Goal: Task Accomplishment & Management: Manage account settings

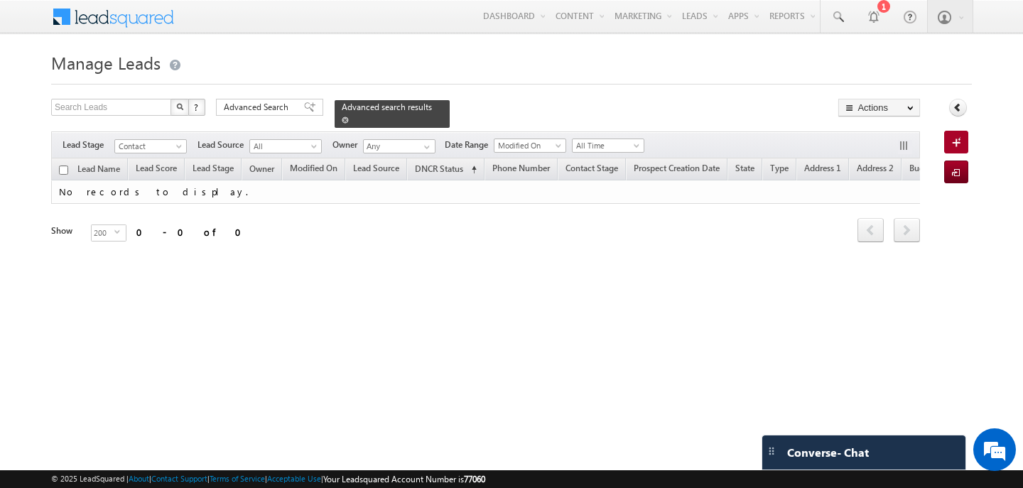
click at [342, 119] on span at bounding box center [345, 120] width 7 height 7
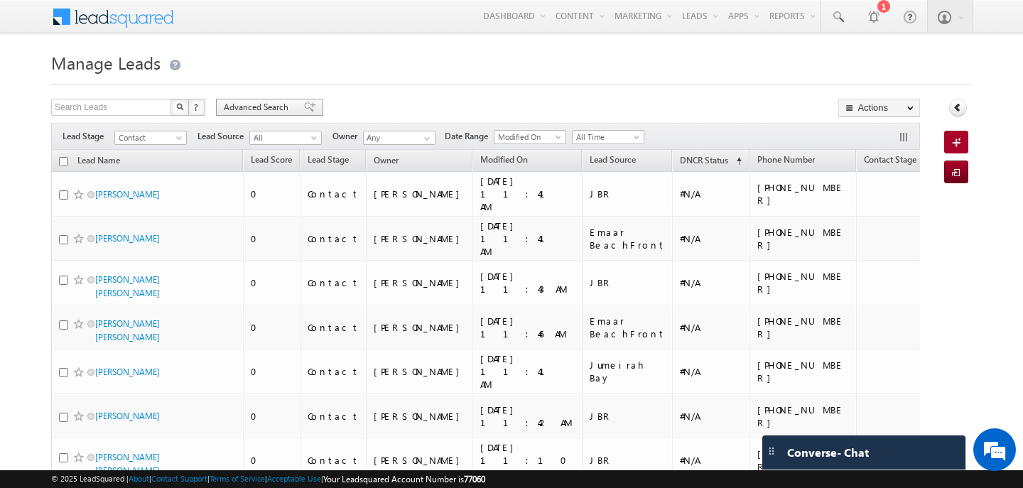
click at [255, 107] on span "Advanced Search" at bounding box center [258, 107] width 69 height 13
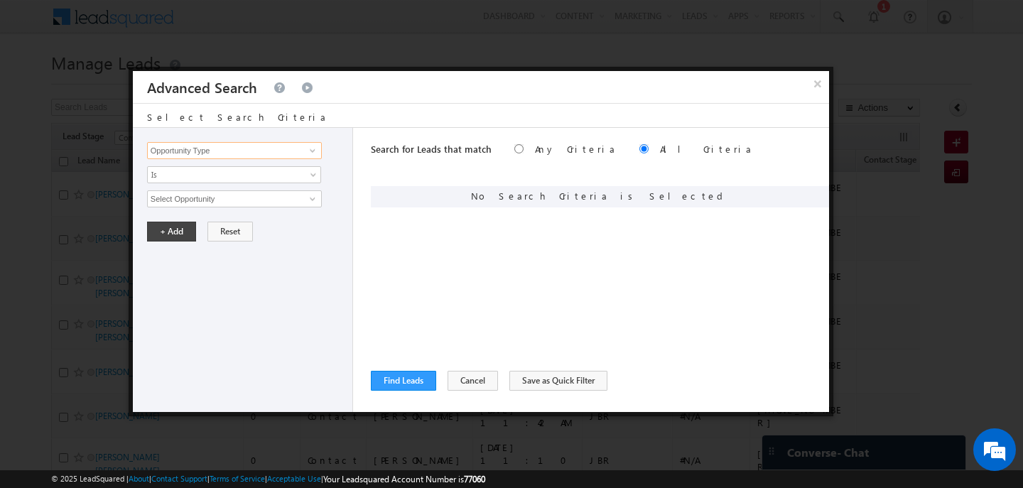
click at [271, 154] on input "Opportunity Type" at bounding box center [234, 150] width 175 height 17
click at [255, 176] on link "DNCR Status" at bounding box center [234, 180] width 175 height 16
type input "DNCR Status"
click at [210, 200] on input "text" at bounding box center [234, 198] width 175 height 17
type input "unblocked"
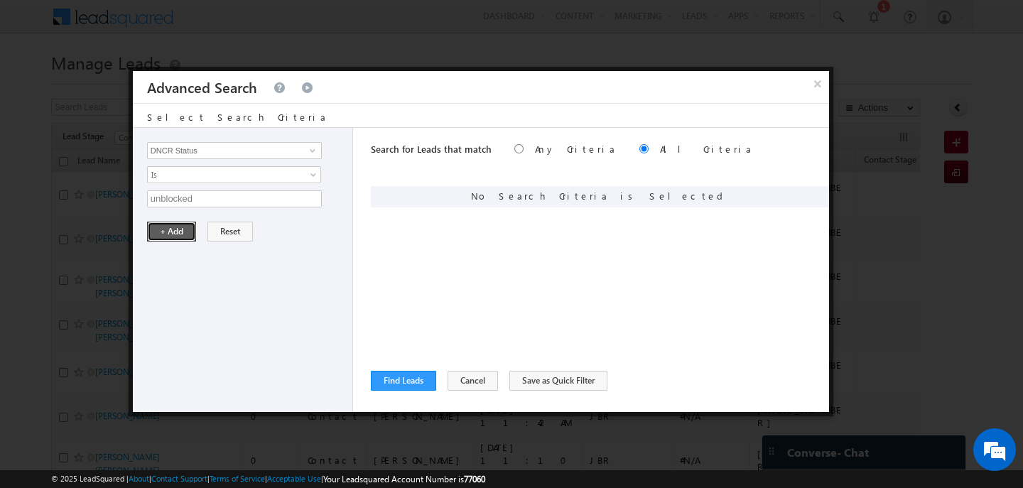
click at [164, 233] on button "+ Add" at bounding box center [171, 232] width 49 height 20
click at [223, 152] on input "Opportunity Type" at bounding box center [234, 150] width 175 height 17
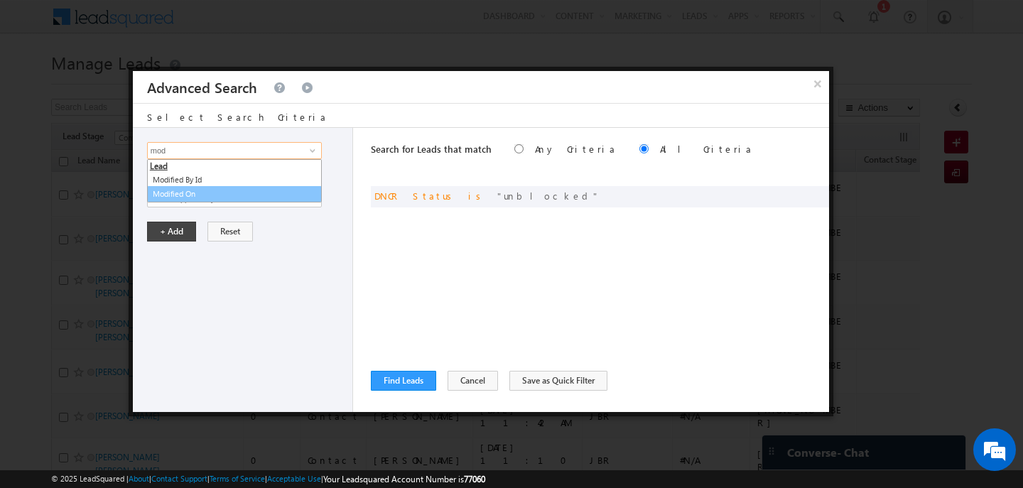
click at [168, 190] on link "Modified On" at bounding box center [234, 194] width 175 height 16
type input "Modified On"
click at [158, 175] on span "Is" at bounding box center [225, 174] width 154 height 13
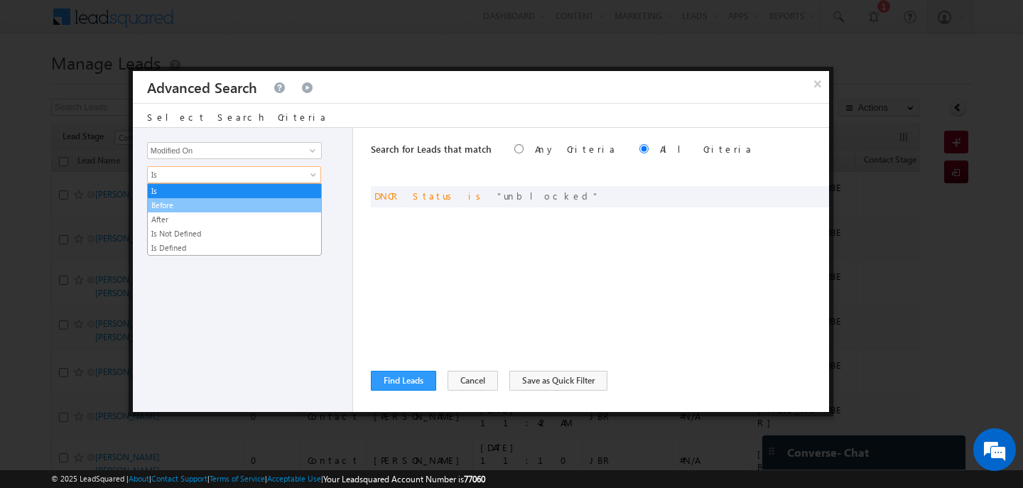
click at [180, 208] on link "Before" at bounding box center [234, 205] width 173 height 13
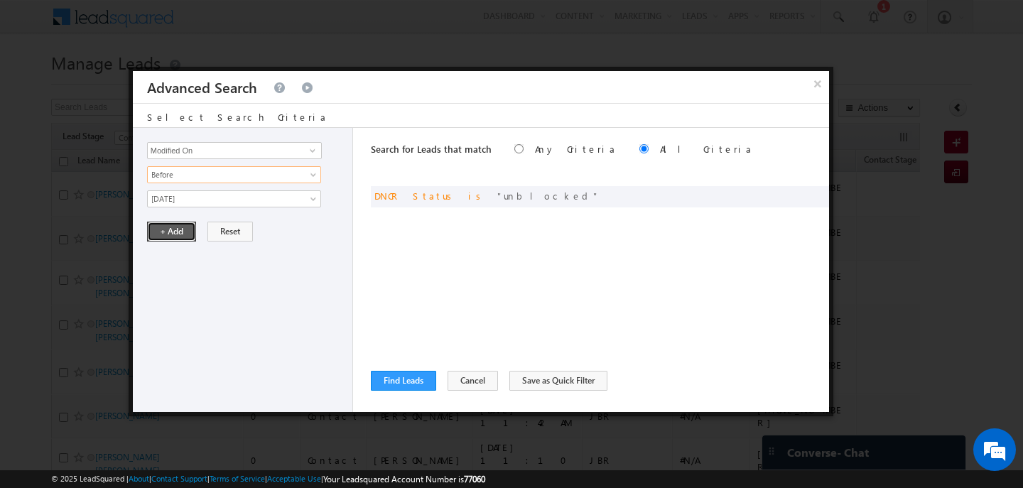
click at [177, 232] on button "+ Add" at bounding box center [171, 232] width 49 height 20
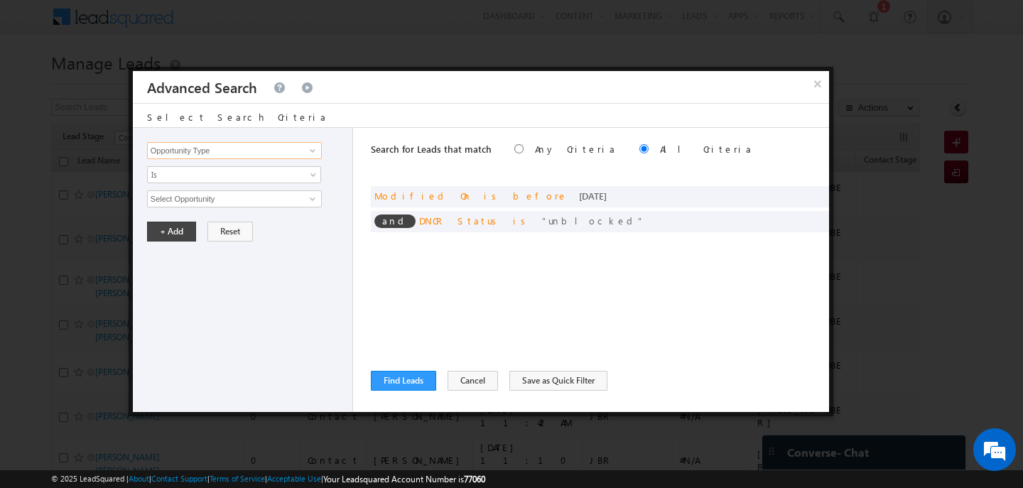
click at [221, 152] on input "Opportunity Type" at bounding box center [234, 150] width 175 height 17
click at [197, 177] on link "Lead Score" at bounding box center [234, 180] width 175 height 16
click at [185, 154] on input "Lead Score" at bounding box center [234, 150] width 175 height 17
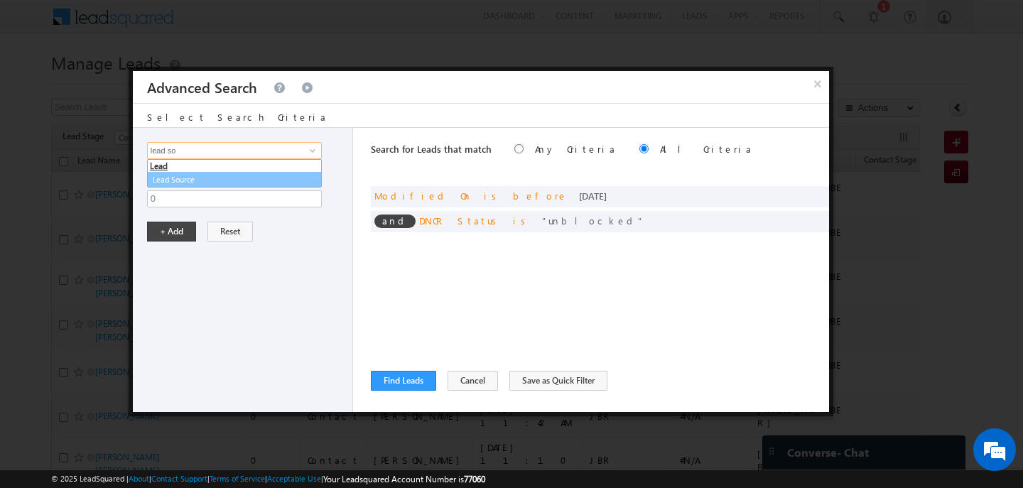
click at [166, 181] on link "Lead Source" at bounding box center [234, 180] width 175 height 16
type input "Lead Source"
click at [169, 196] on span "None Selected" at bounding box center [228, 199] width 161 height 16
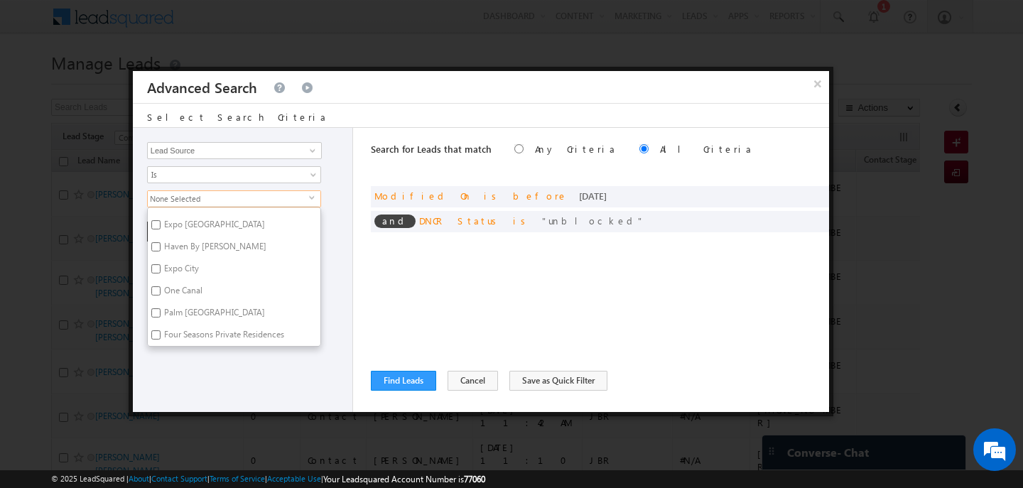
scroll to position [2128, 0]
click at [185, 333] on label "Binghatti JVC" at bounding box center [188, 343] width 80 height 22
click at [161, 336] on input "Binghatti JVC" at bounding box center [155, 340] width 9 height 9
checkbox input "true"
click at [181, 309] on label "[PERSON_NAME] & [PERSON_NAME] (RYM)" at bounding box center [234, 317] width 173 height 30
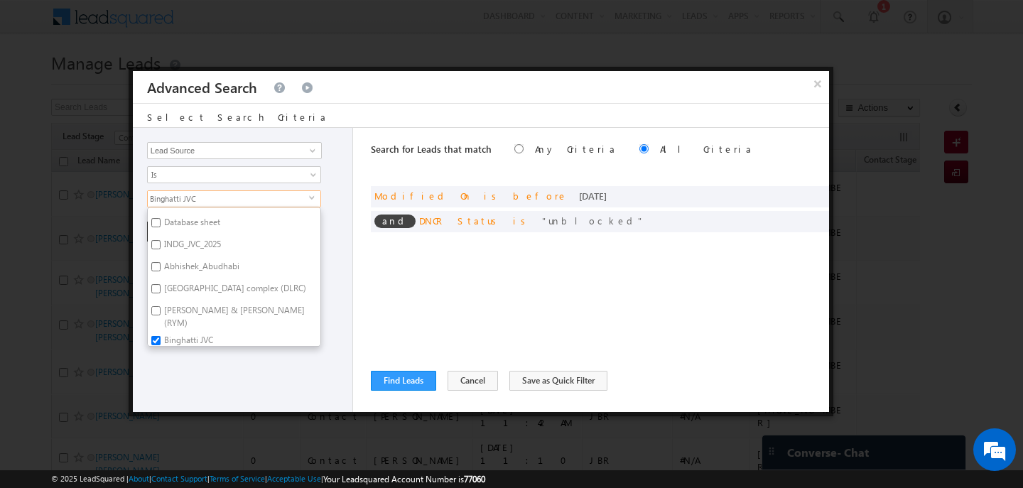
click at [161, 309] on input "[PERSON_NAME] & [PERSON_NAME] (RYM)" at bounding box center [155, 310] width 9 height 9
checkbox input "true"
click at [181, 307] on label "[GEOGRAPHIC_DATA] complex (DLRC)" at bounding box center [234, 317] width 173 height 22
click at [161, 310] on input "[GEOGRAPHIC_DATA] complex (DLRC)" at bounding box center [155, 314] width 9 height 9
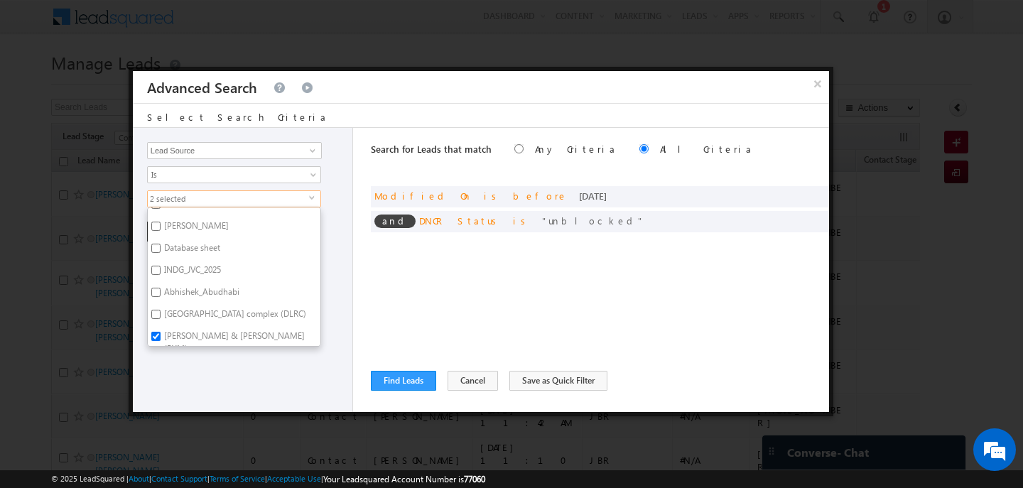
checkbox input "true"
click at [215, 359] on div "Opportunity Type Lead Activity Task Sales Group Prospect Id Address 1 Address 2…" at bounding box center [243, 270] width 220 height 284
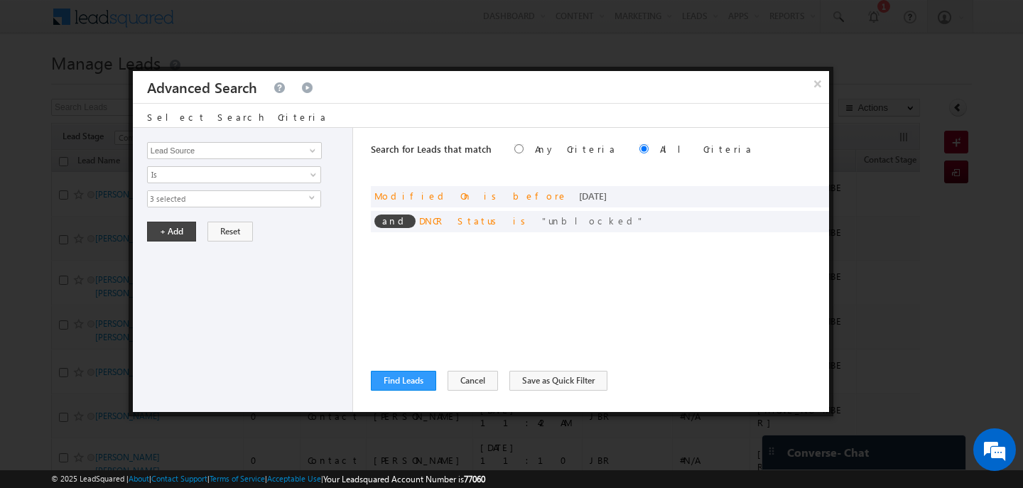
click at [201, 205] on span "3 selected" at bounding box center [228, 199] width 161 height 16
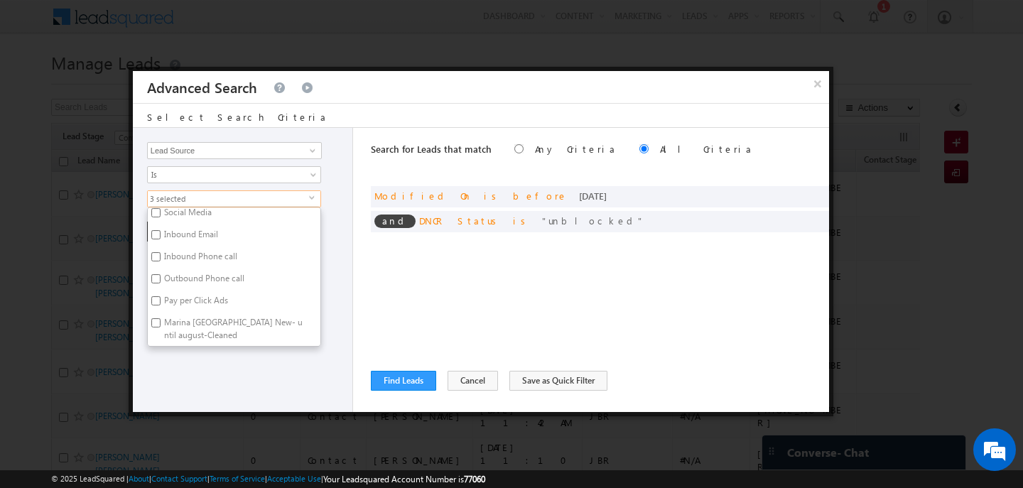
scroll to position [0, 0]
click at [157, 237] on input "checkbox" at bounding box center [155, 240] width 9 height 9
checkbox input "false"
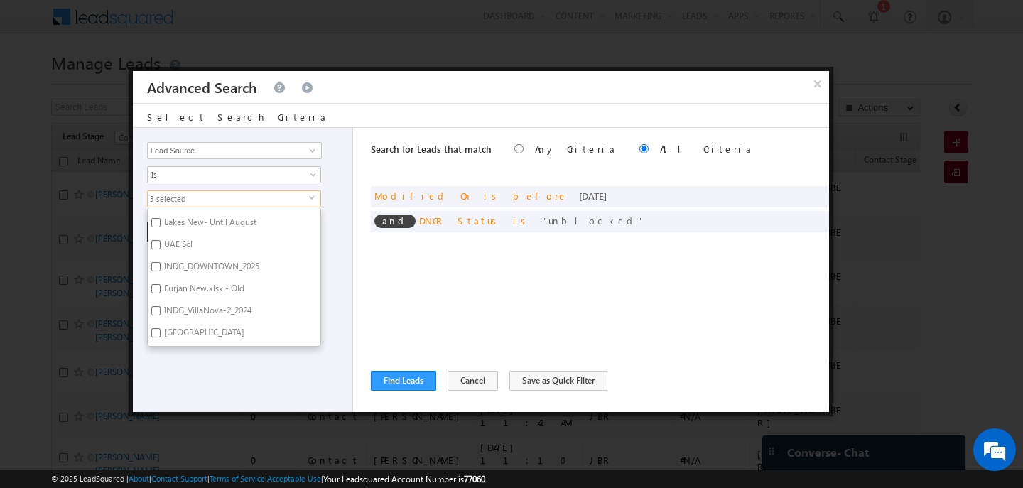
click at [204, 371] on div "Opportunity Type Lead Activity Task Sales Group Prospect Id Address 1 Address 2…" at bounding box center [243, 270] width 220 height 284
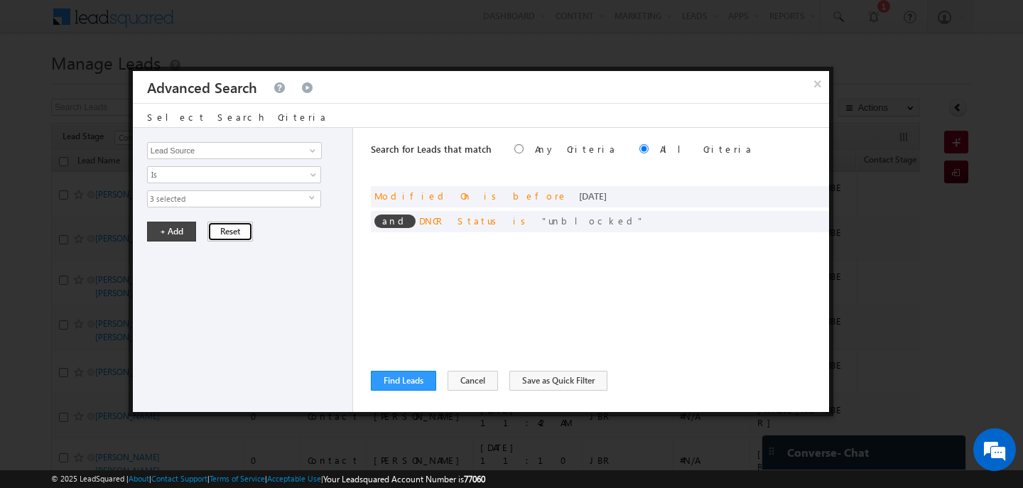
click at [217, 232] on button "Reset" at bounding box center [230, 232] width 45 height 20
click at [414, 377] on button "Find Leads" at bounding box center [403, 381] width 65 height 20
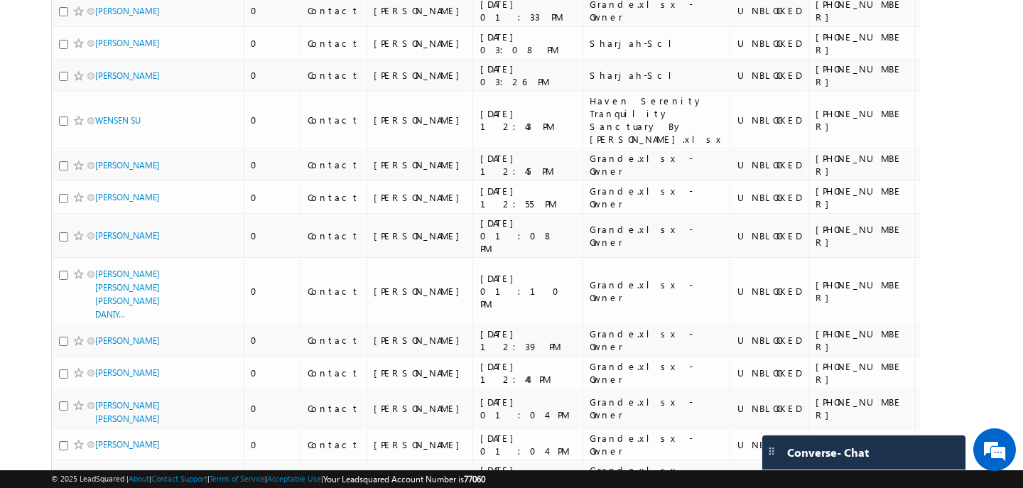
scroll to position [0, 0]
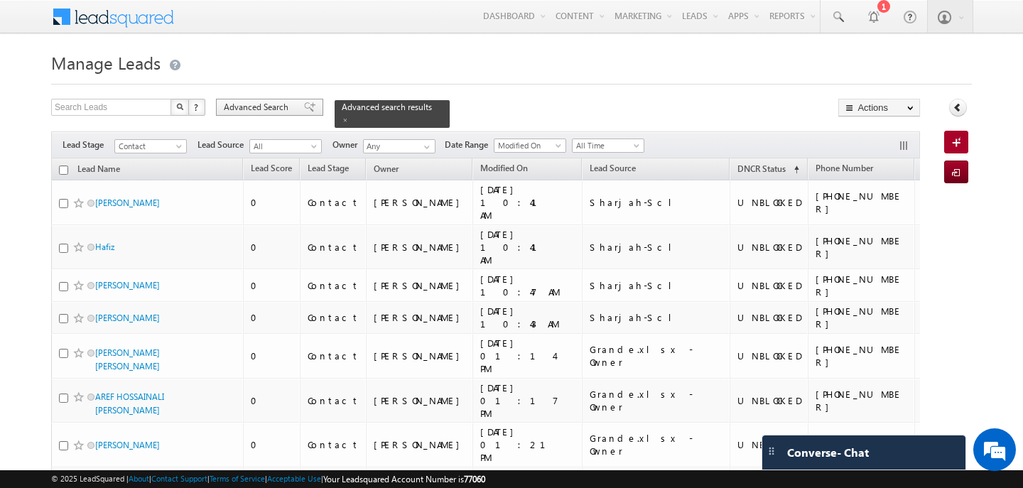
click at [242, 102] on span "Advanced Search" at bounding box center [258, 107] width 69 height 13
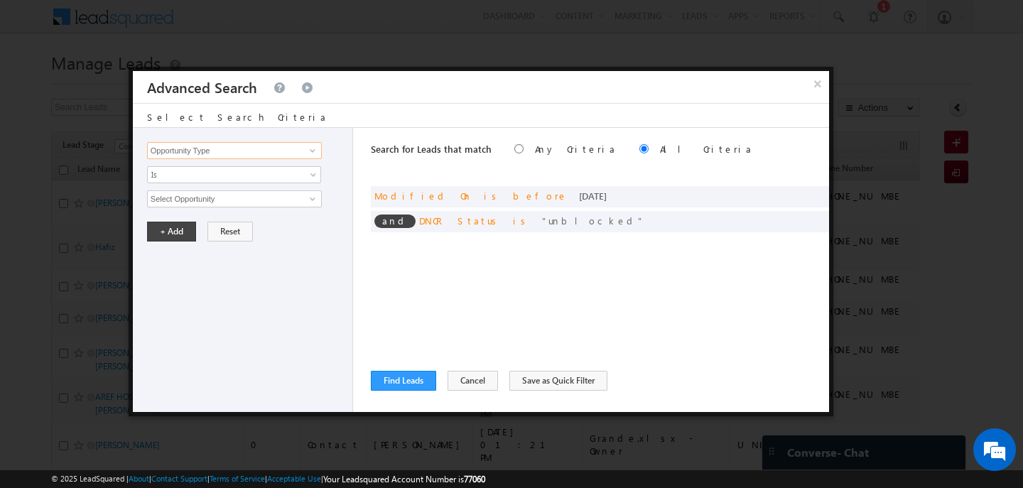
click at [183, 143] on input "Opportunity Type" at bounding box center [234, 150] width 175 height 17
click at [176, 193] on link "Lead Source" at bounding box center [234, 194] width 175 height 16
type input "Lead Source"
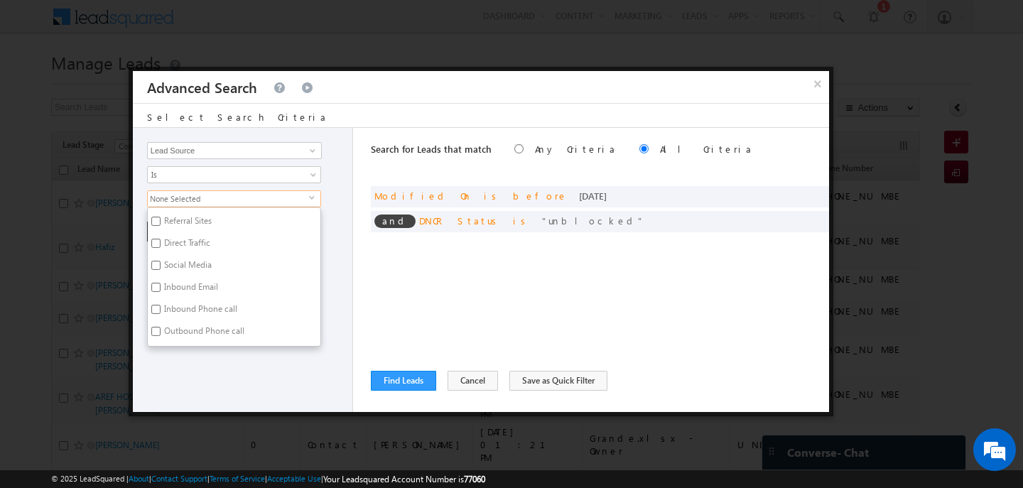
scroll to position [139, 0]
click at [227, 375] on div "Opportunity Type Lead Activity Task Sales Group Prospect Id Address 1 Address 2…" at bounding box center [243, 270] width 220 height 284
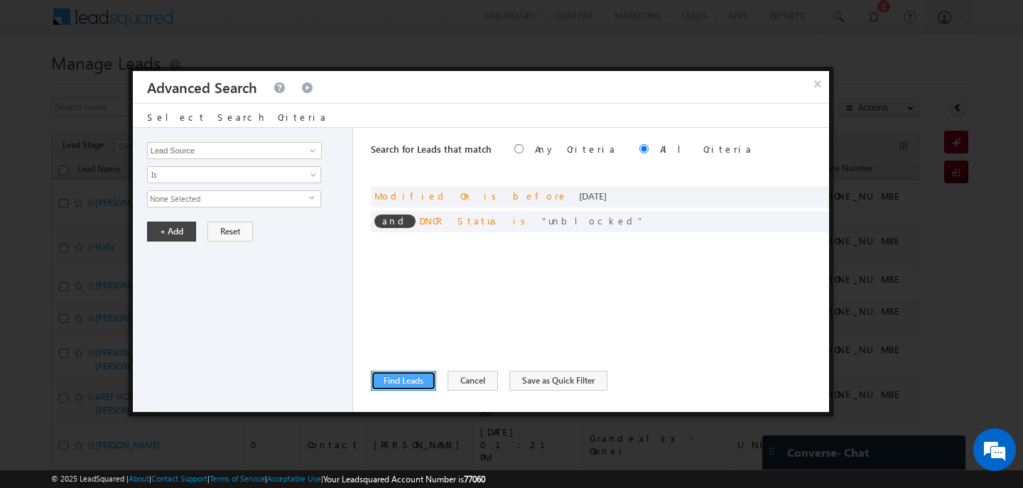
click at [394, 373] on button "Find Leads" at bounding box center [403, 381] width 65 height 20
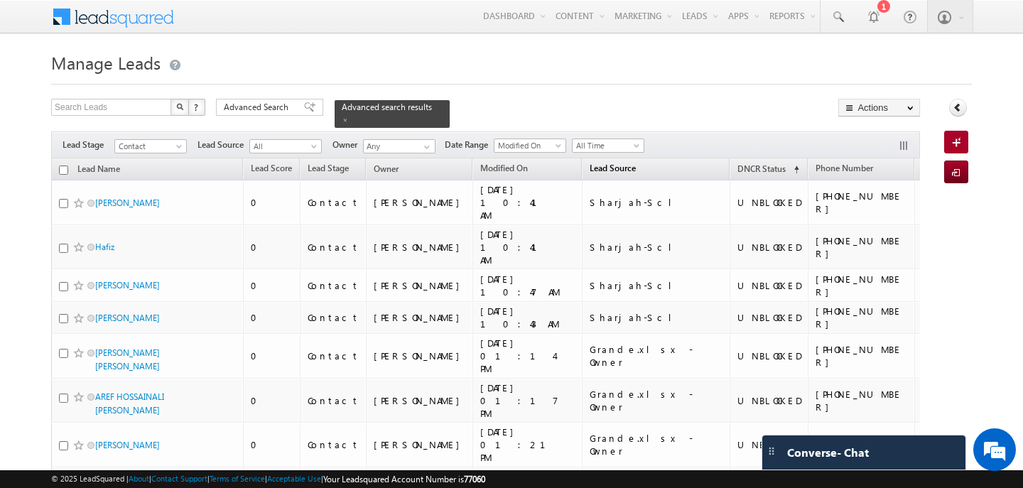
click at [590, 167] on span "Lead Source" at bounding box center [613, 168] width 46 height 11
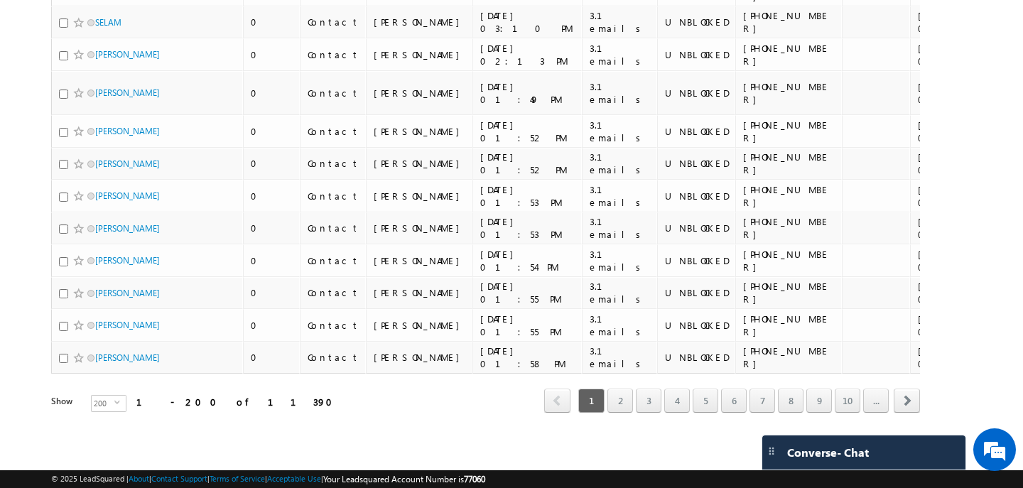
scroll to position [7427, 0]
click at [706, 403] on link "5" at bounding box center [706, 401] width 26 height 24
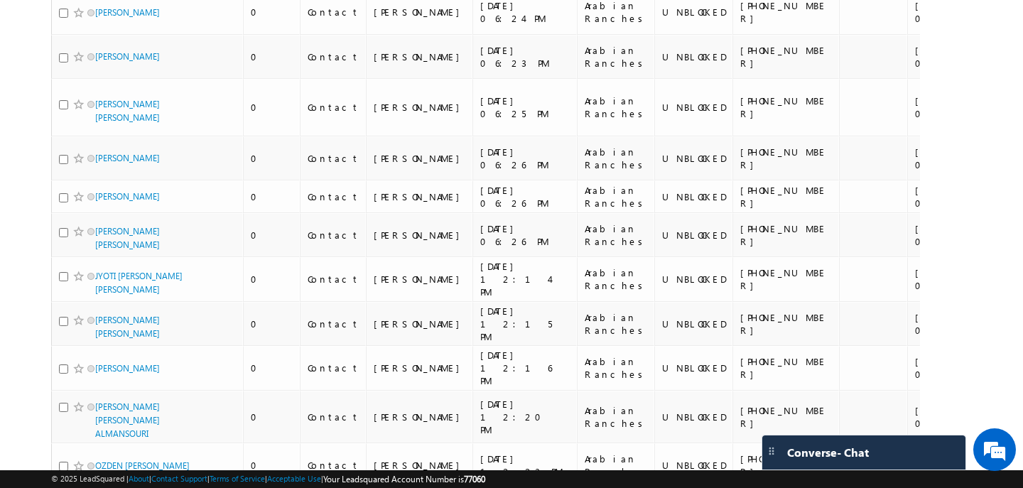
scroll to position [0, 0]
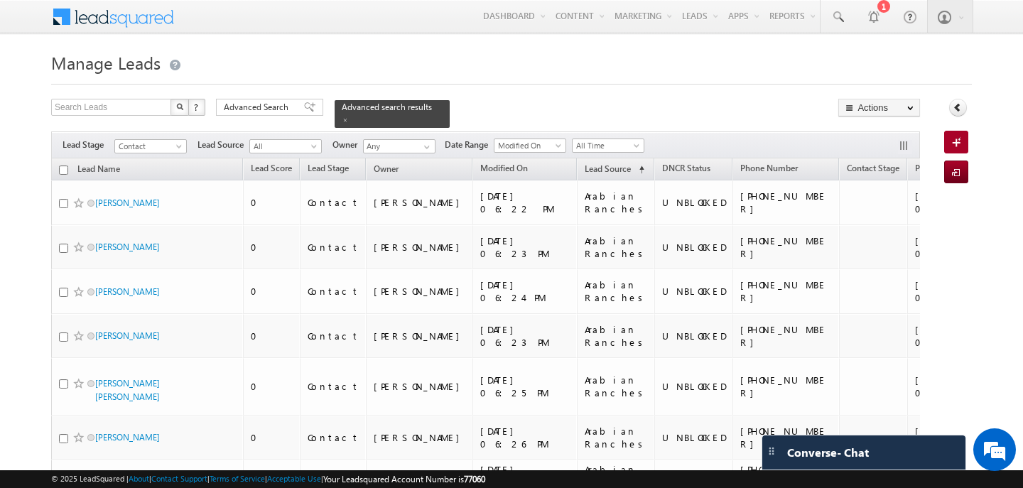
click at [63, 170] on input "checkbox" at bounding box center [63, 170] width 9 height 9
checkbox input "true"
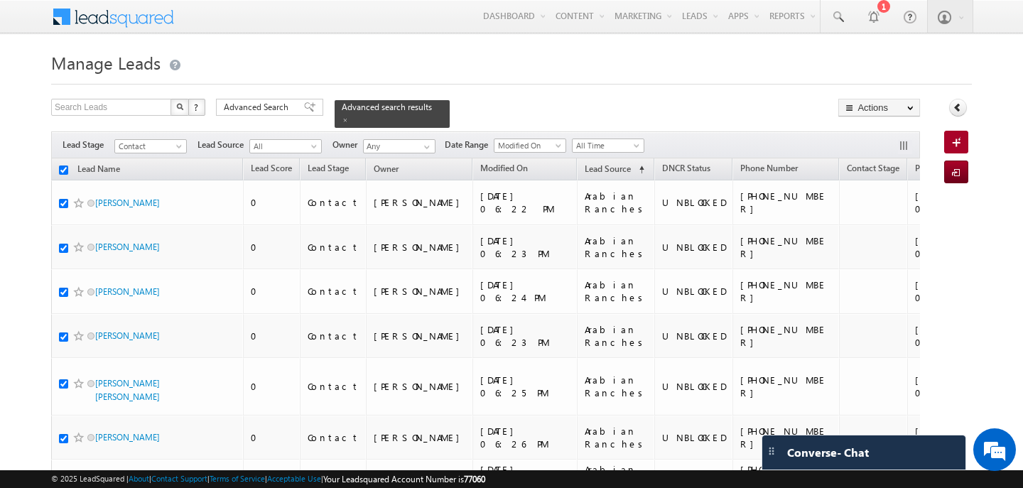
checkbox input "true"
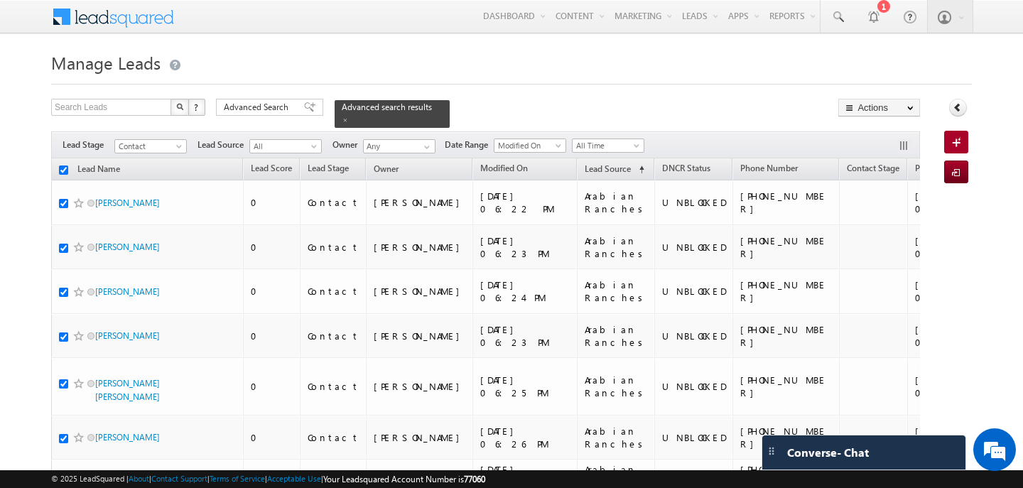
checkbox input "true"
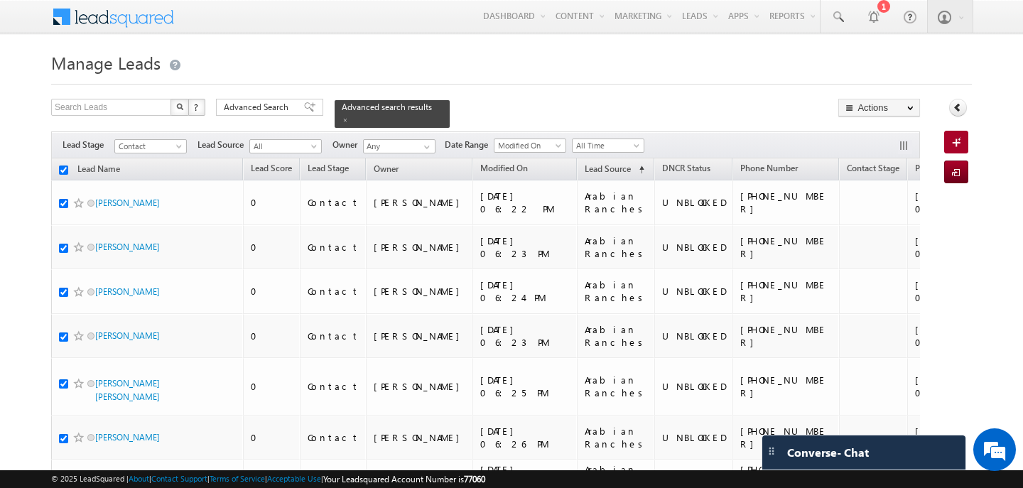
checkbox input "true"
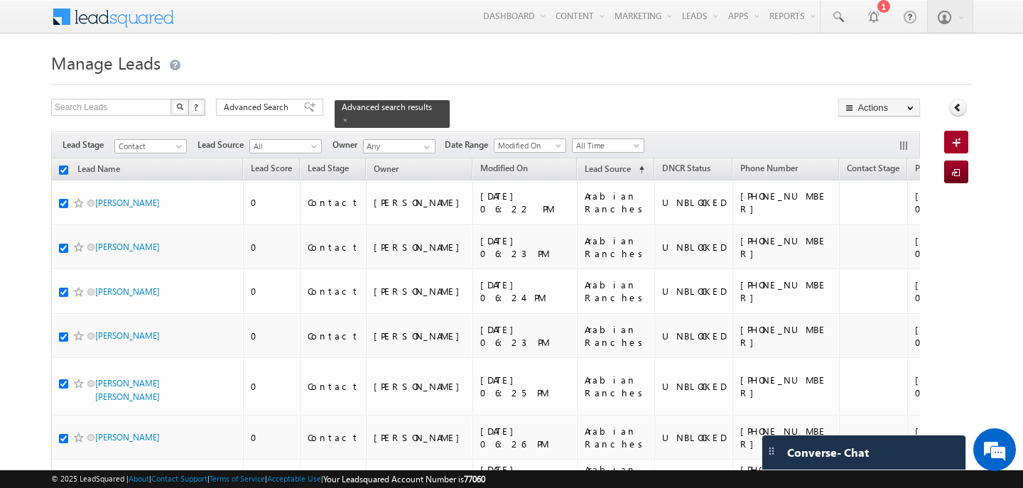
checkbox input "true"
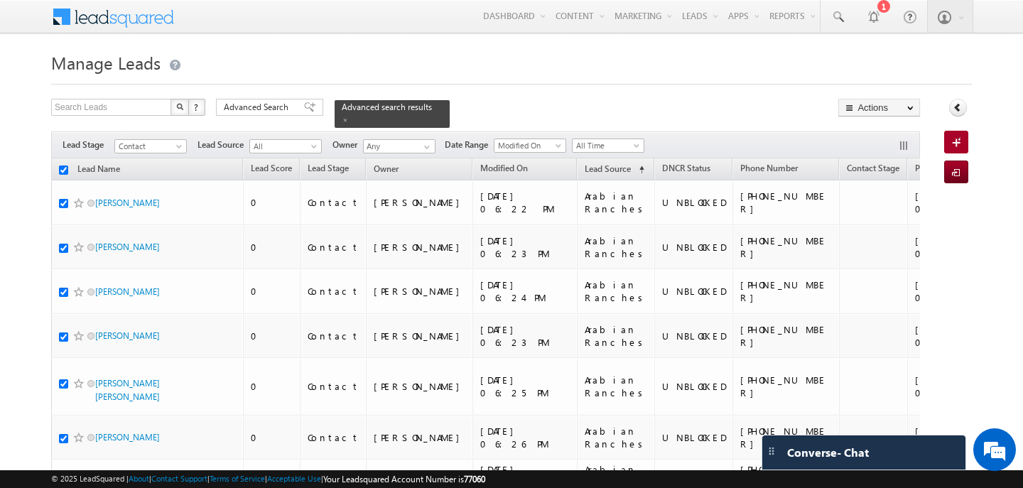
checkbox input "true"
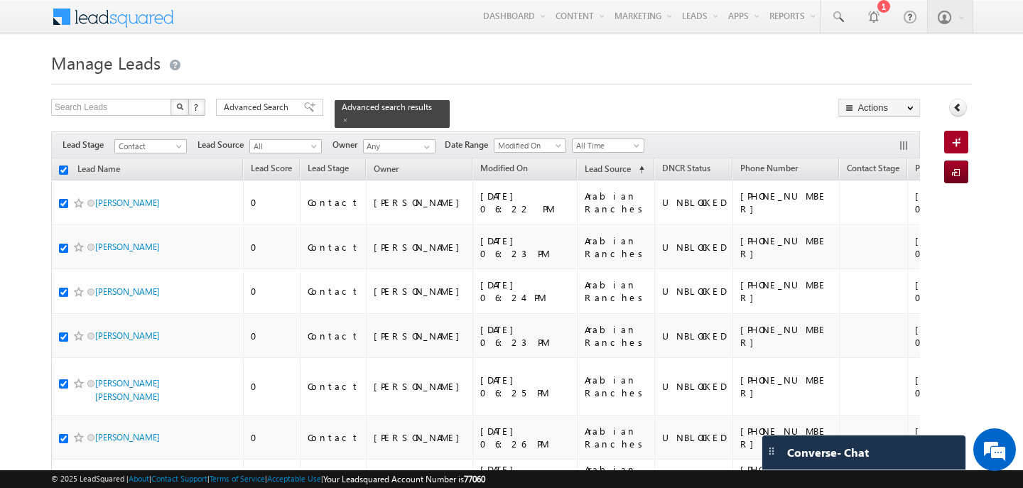
checkbox input "true"
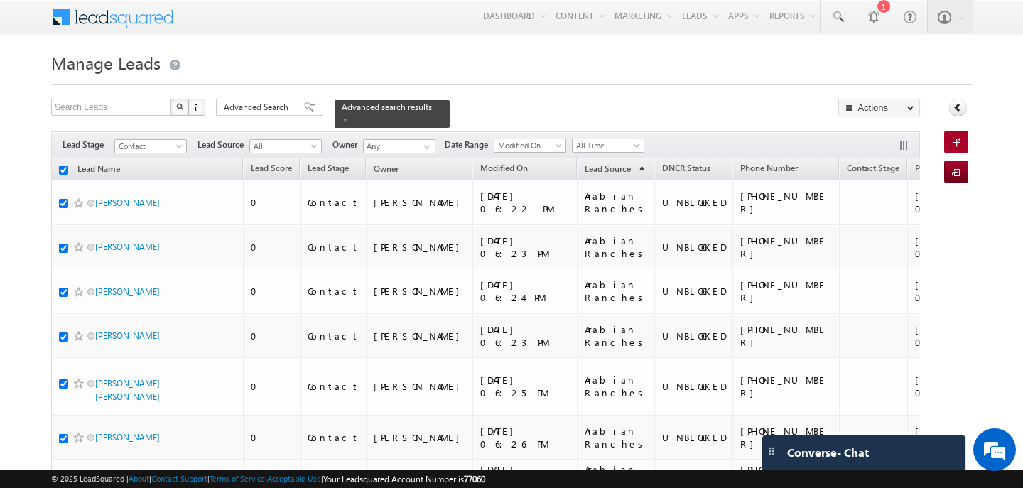
checkbox input "true"
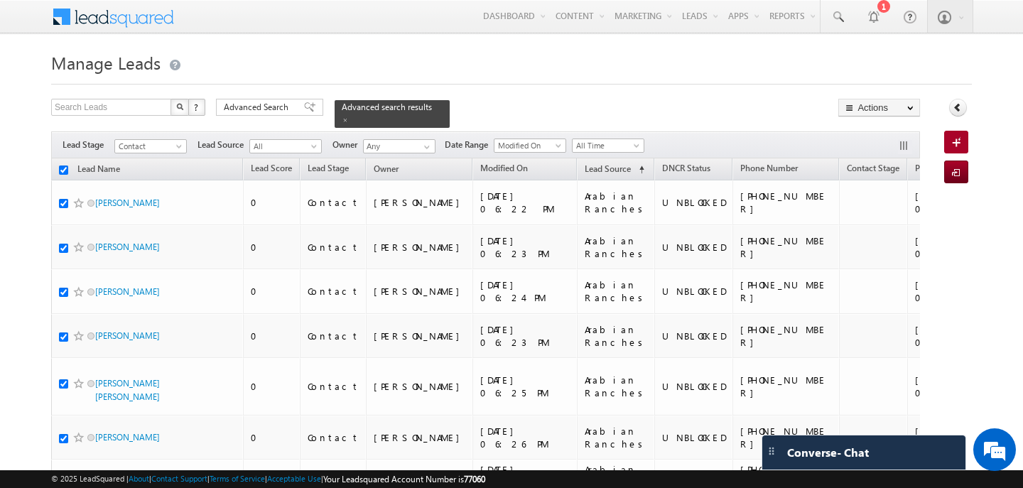
checkbox input "true"
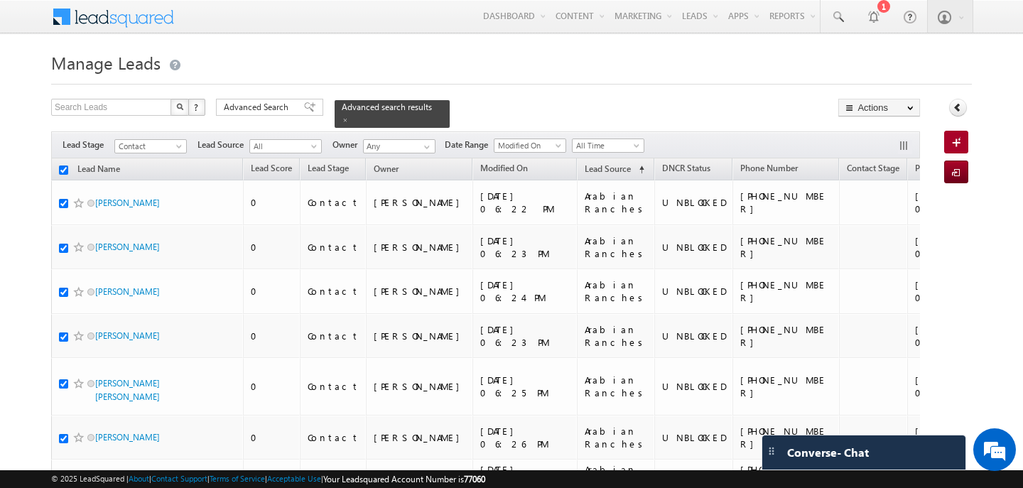
checkbox input "true"
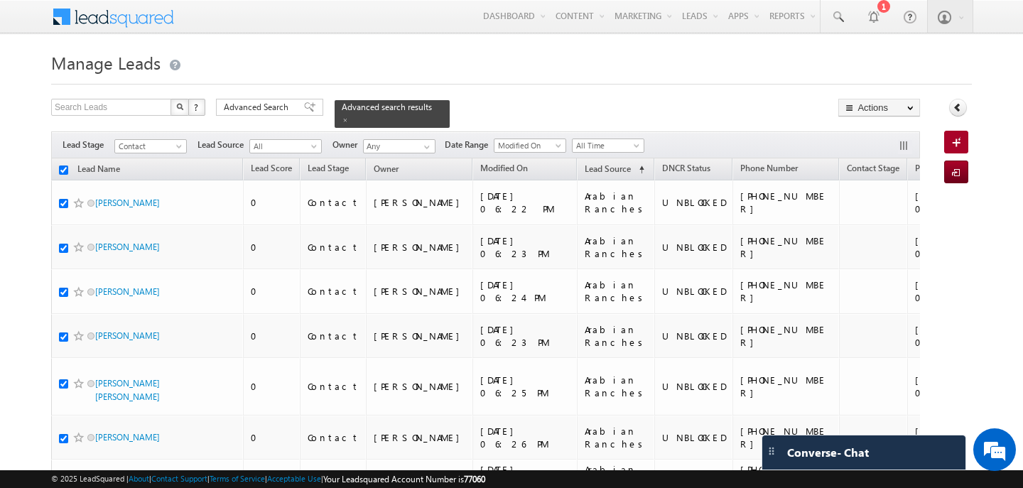
checkbox input "true"
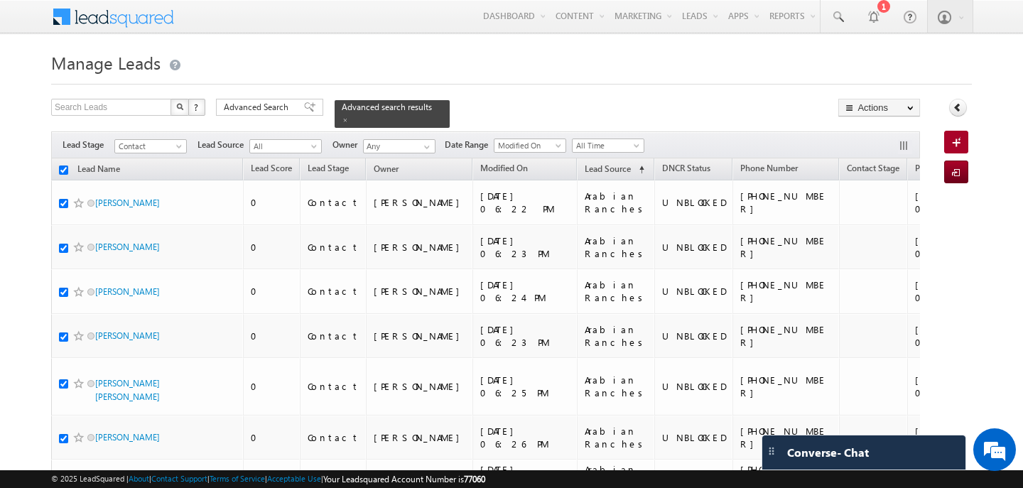
checkbox input "true"
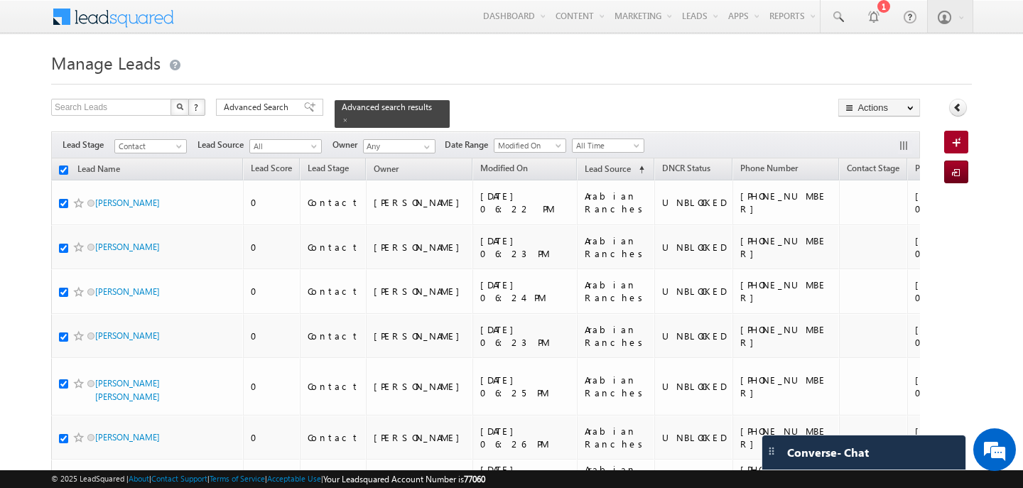
checkbox input "true"
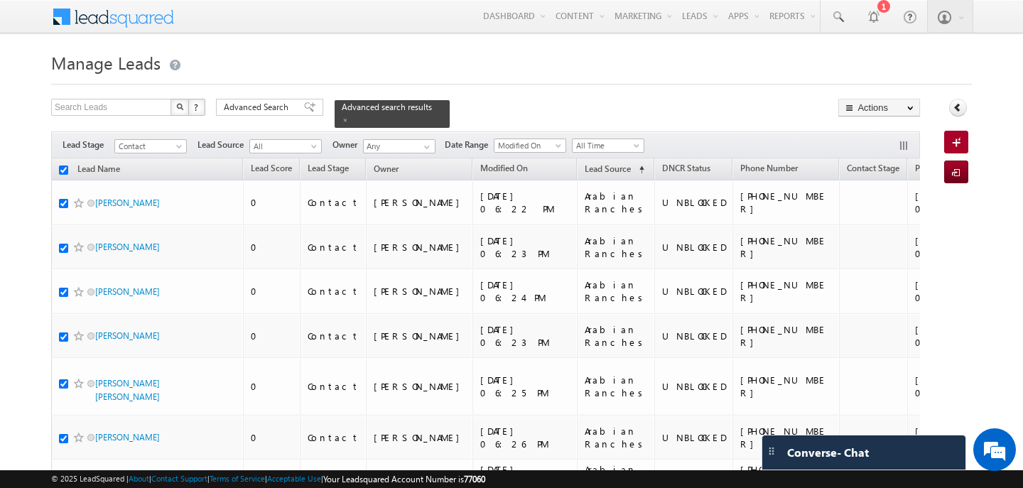
checkbox input "true"
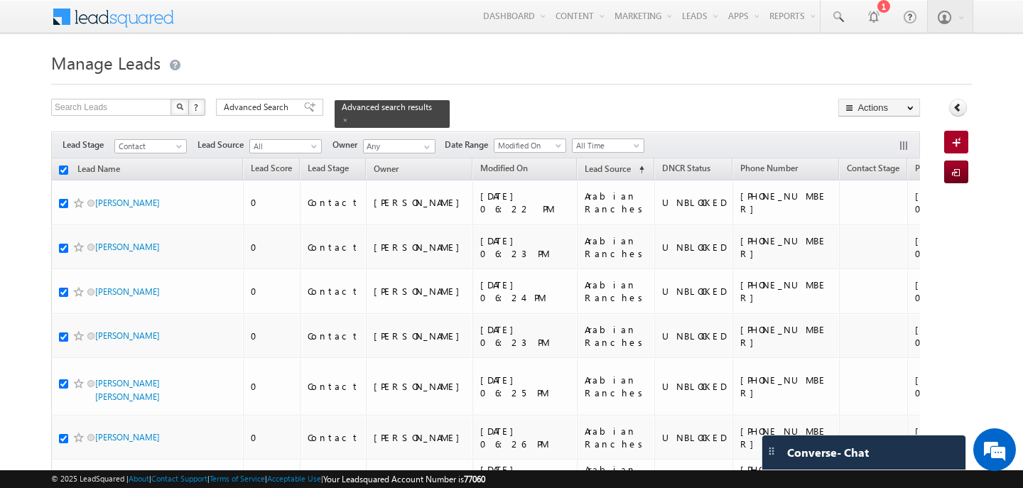
checkbox input "true"
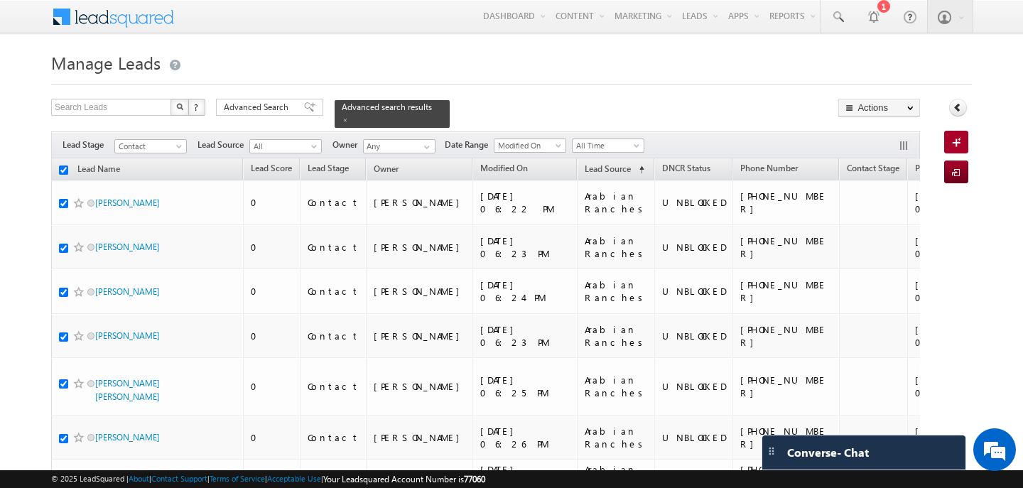
checkbox input "true"
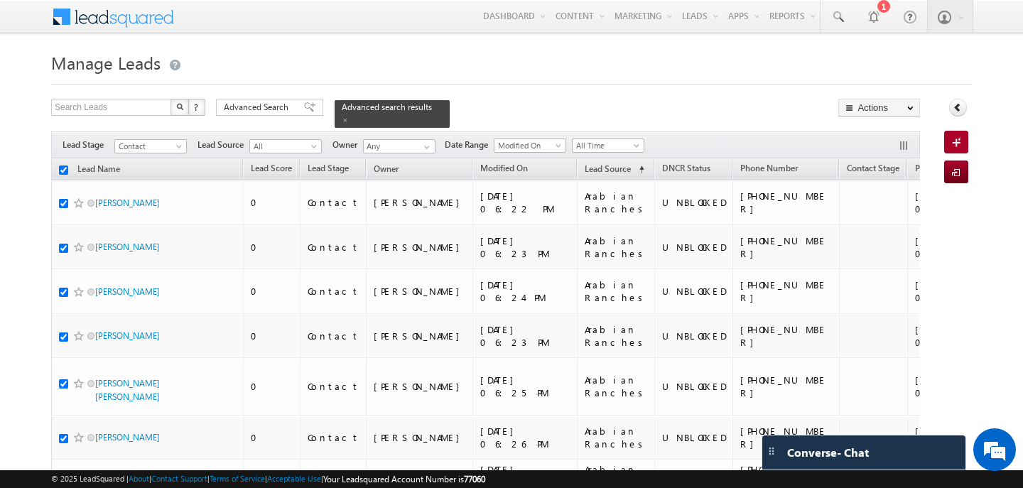
checkbox input "true"
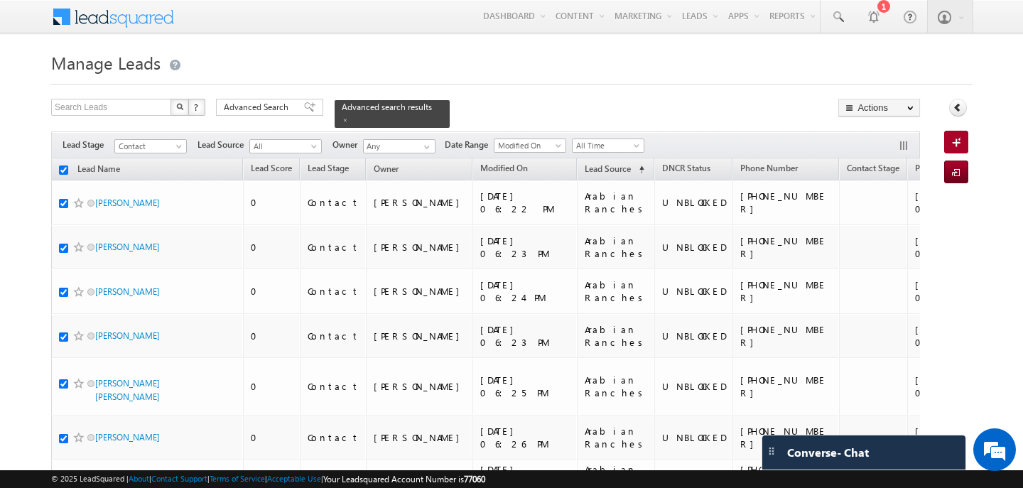
checkbox input "true"
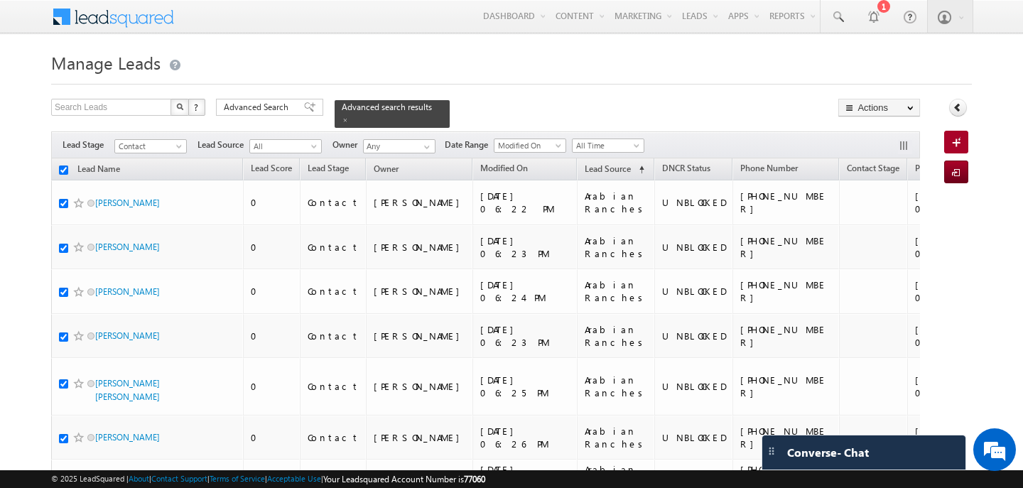
checkbox input "true"
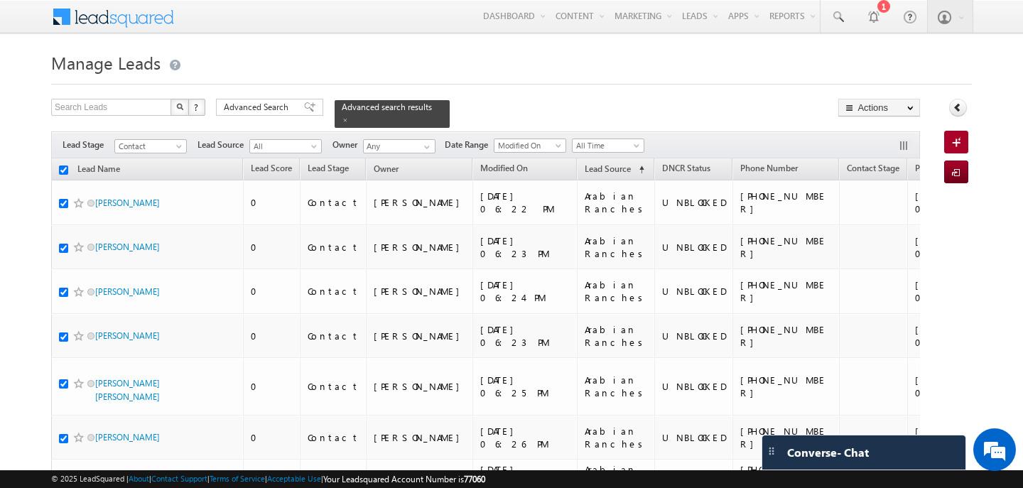
checkbox input "true"
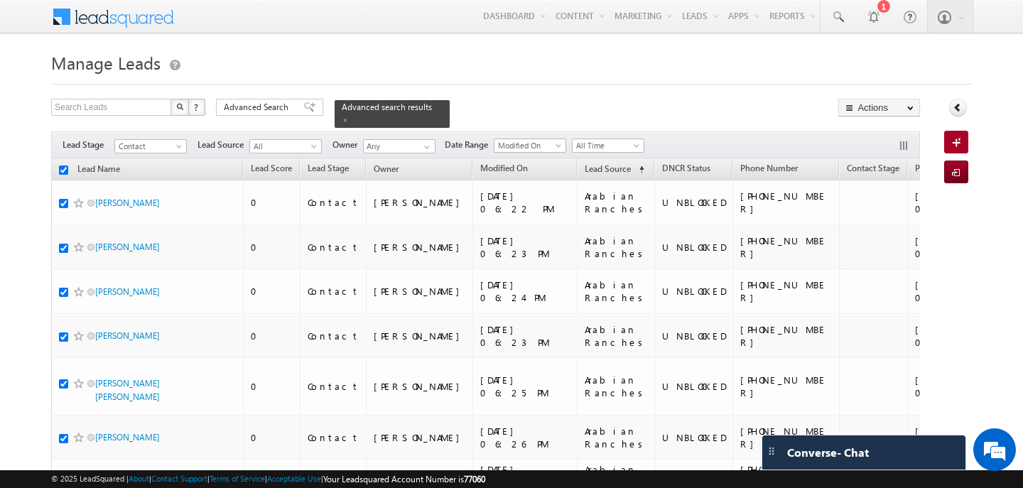
checkbox input "true"
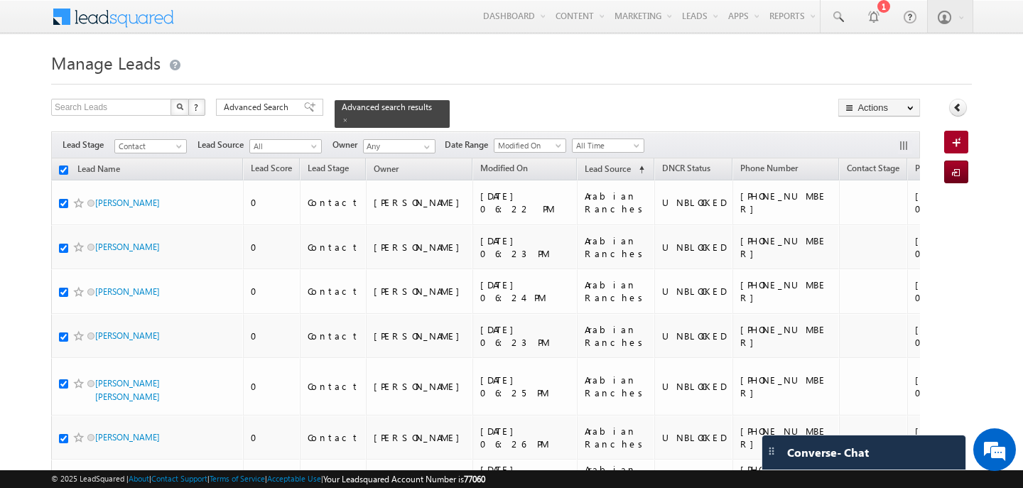
checkbox input "true"
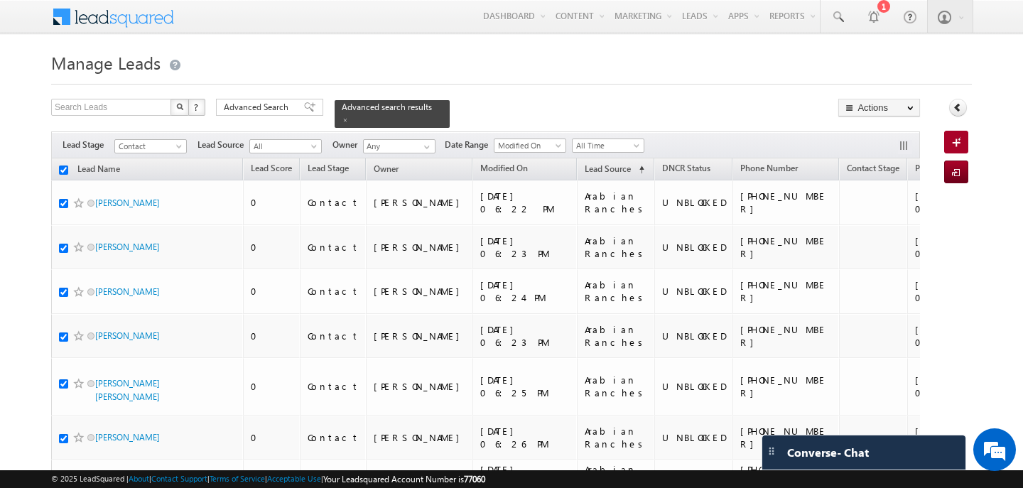
checkbox input "true"
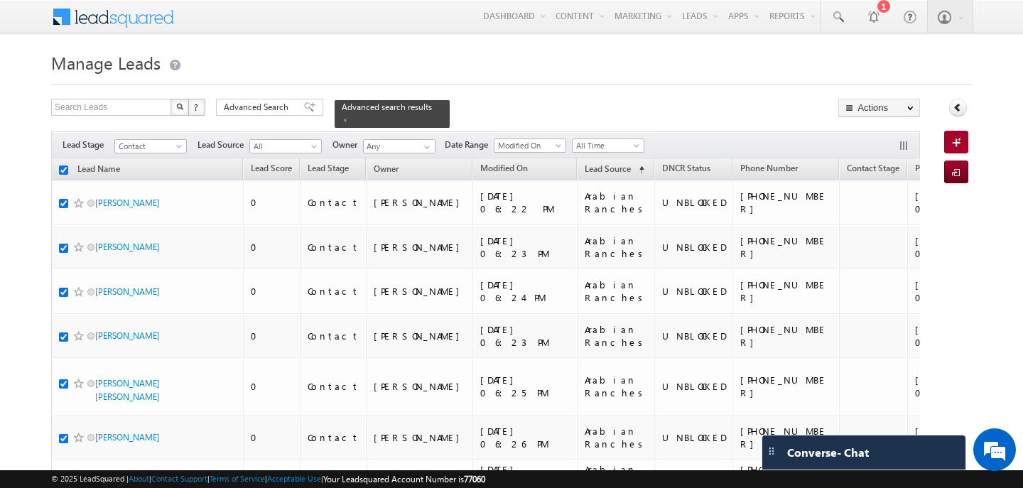
checkbox input "true"
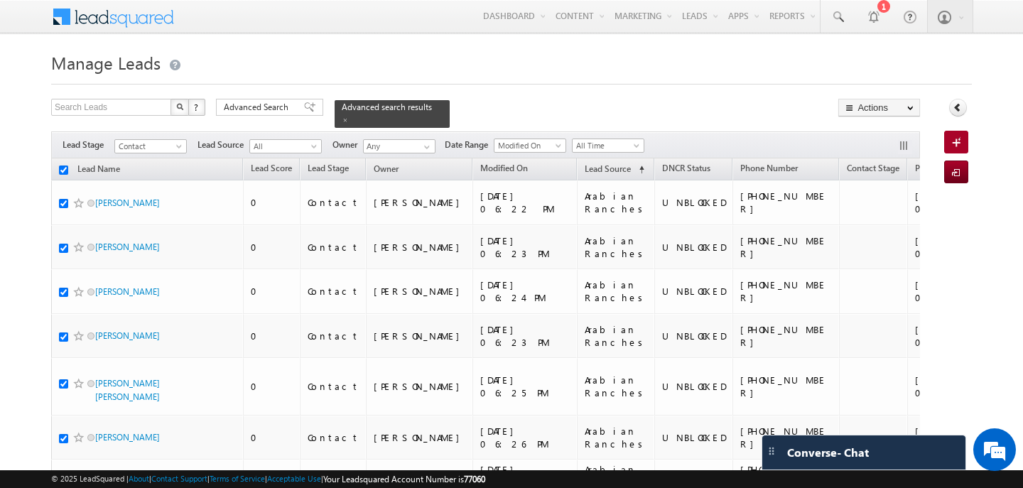
checkbox input "true"
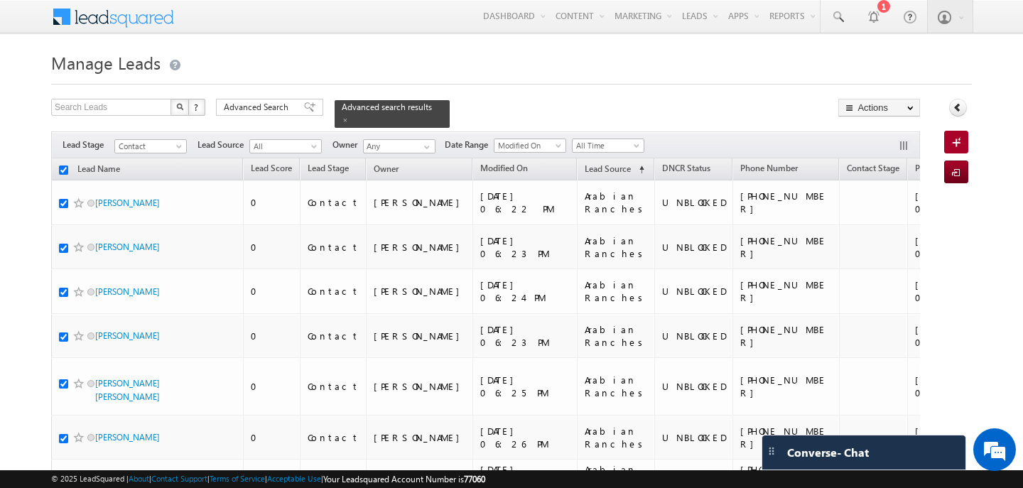
checkbox input "true"
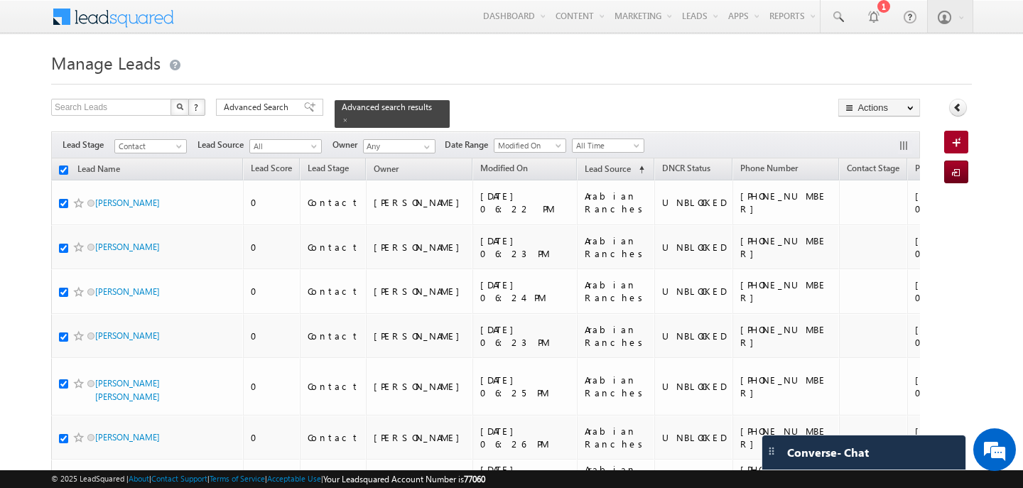
checkbox input "true"
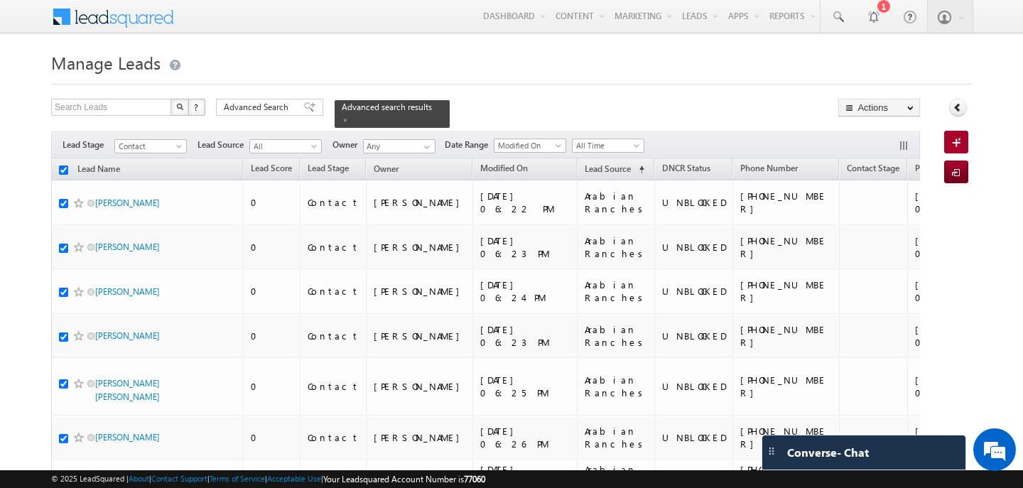
checkbox input "true"
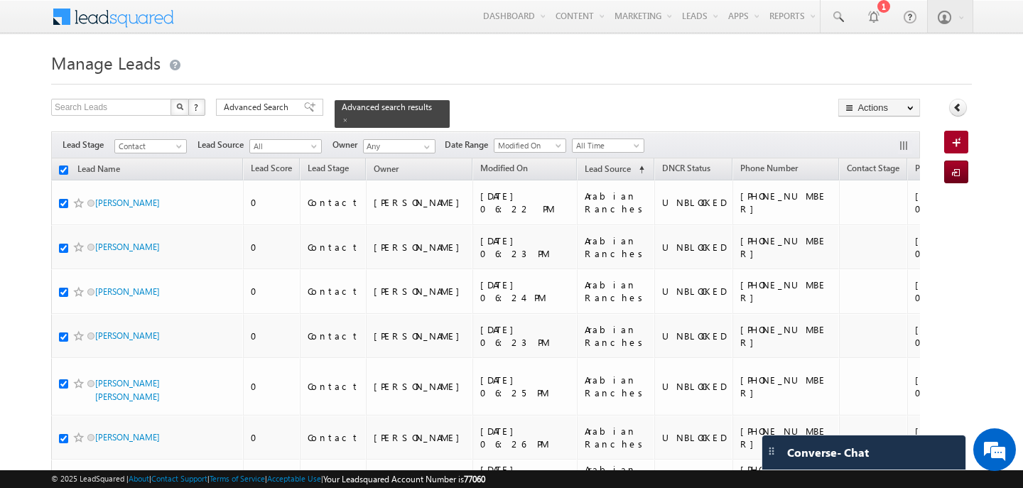
checkbox input "true"
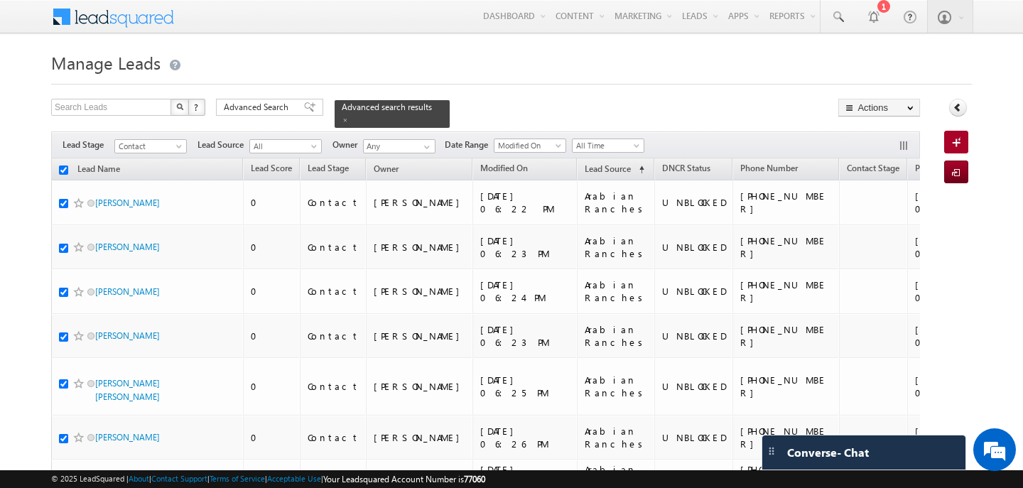
checkbox input "true"
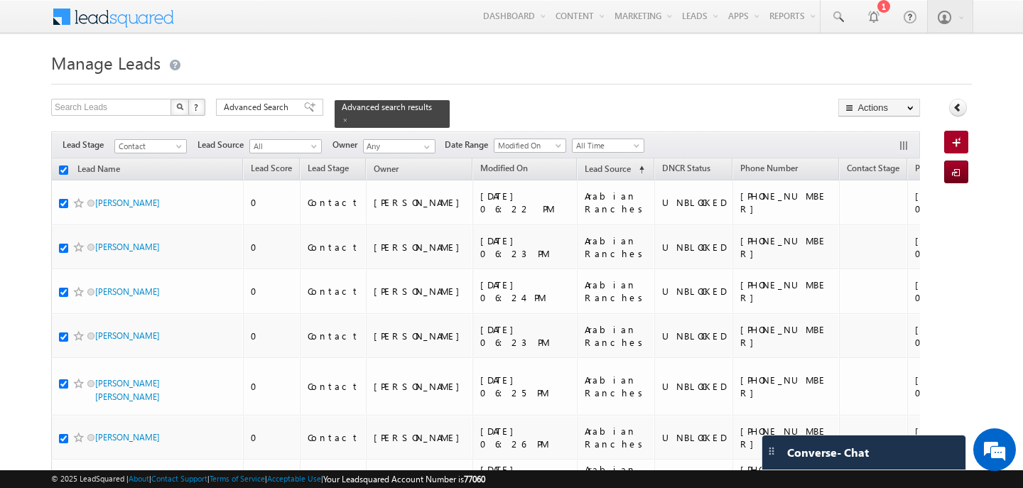
checkbox input "true"
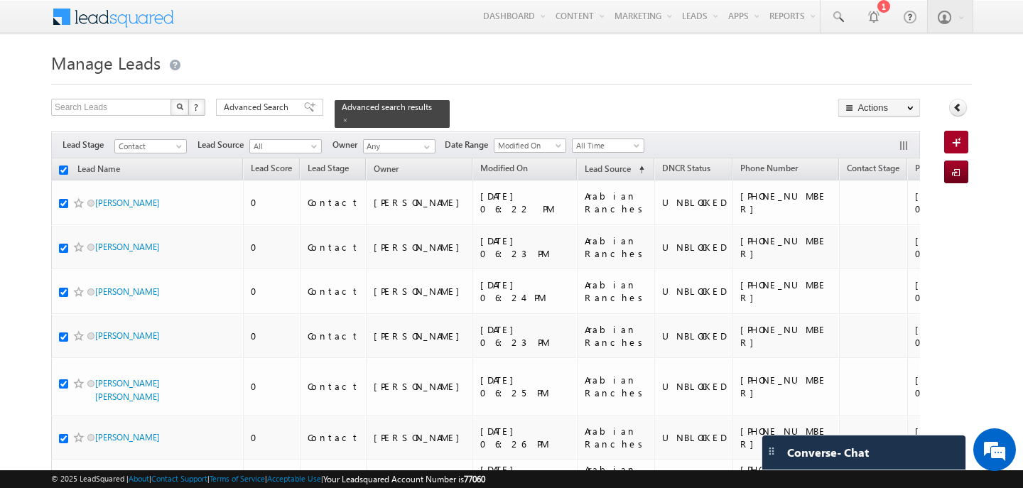
checkbox input "true"
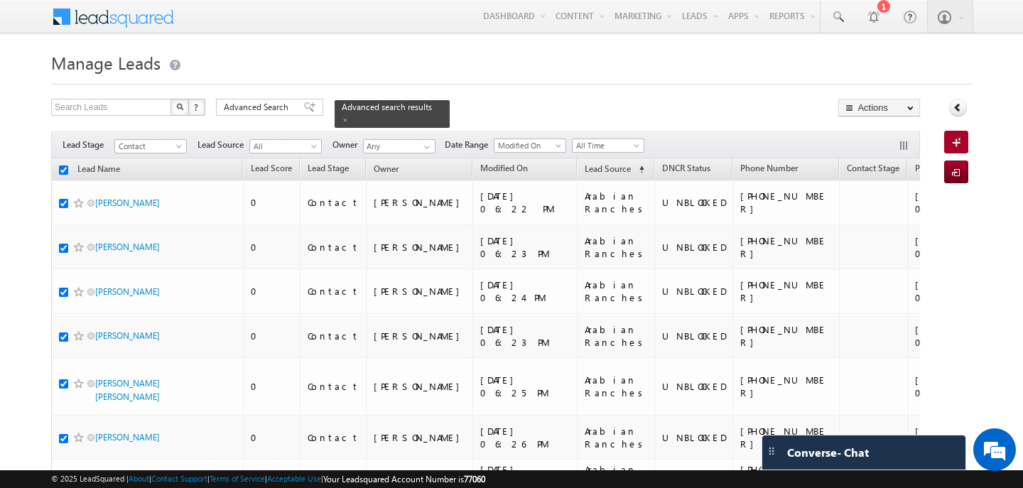
checkbox input "true"
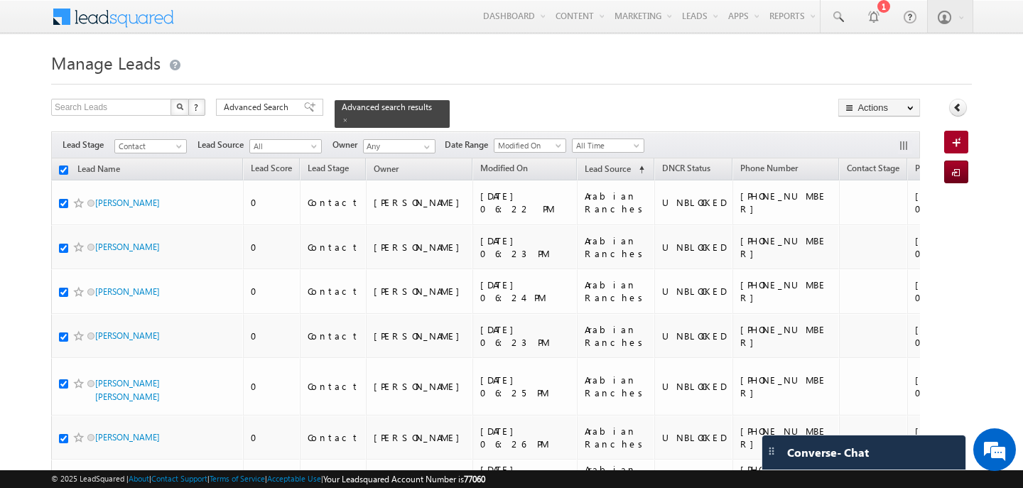
checkbox input "true"
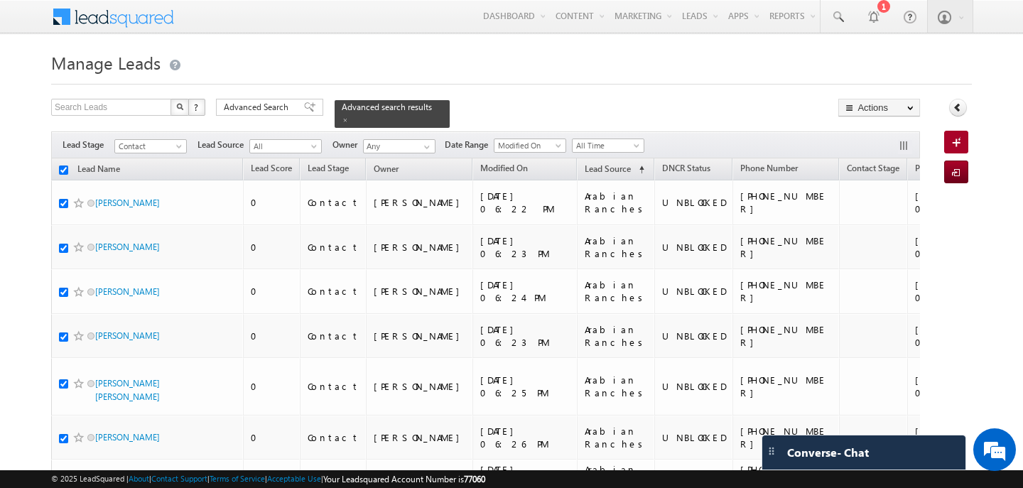
checkbox input "true"
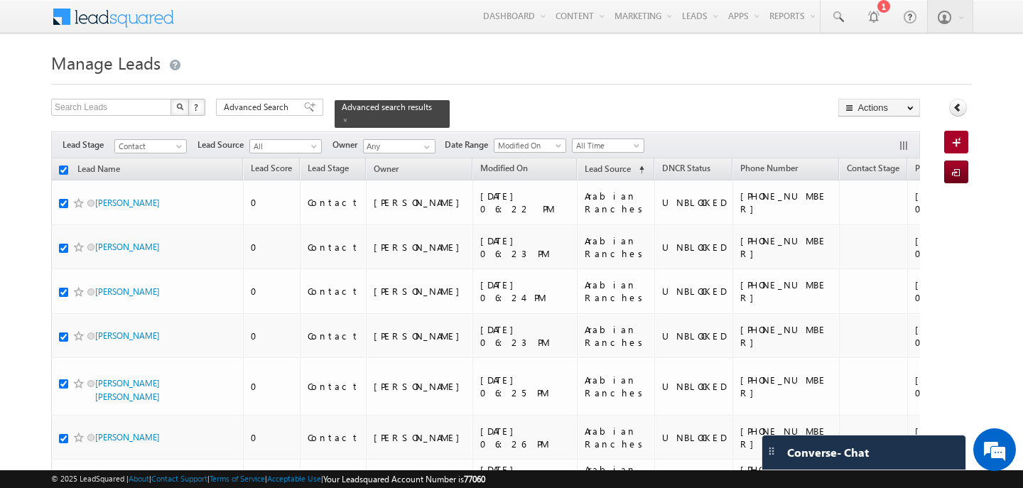
checkbox input "true"
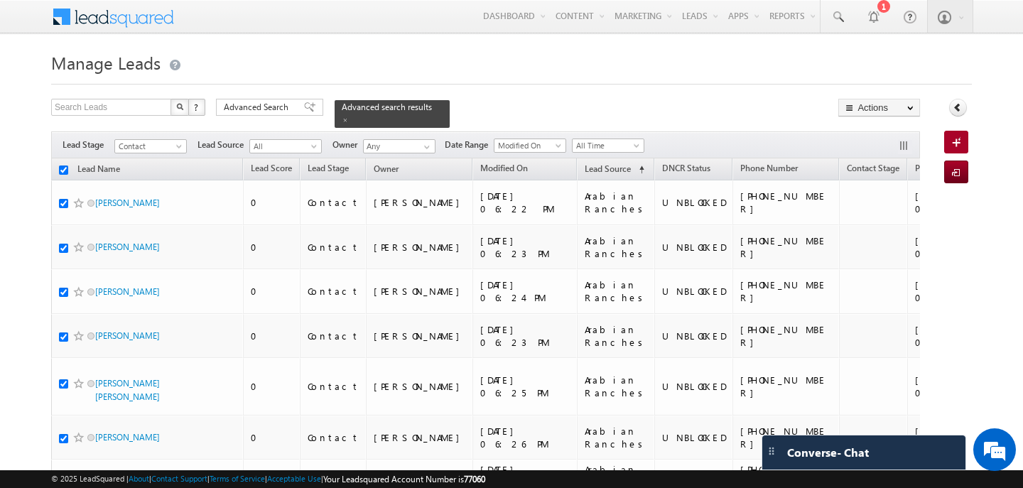
checkbox input "true"
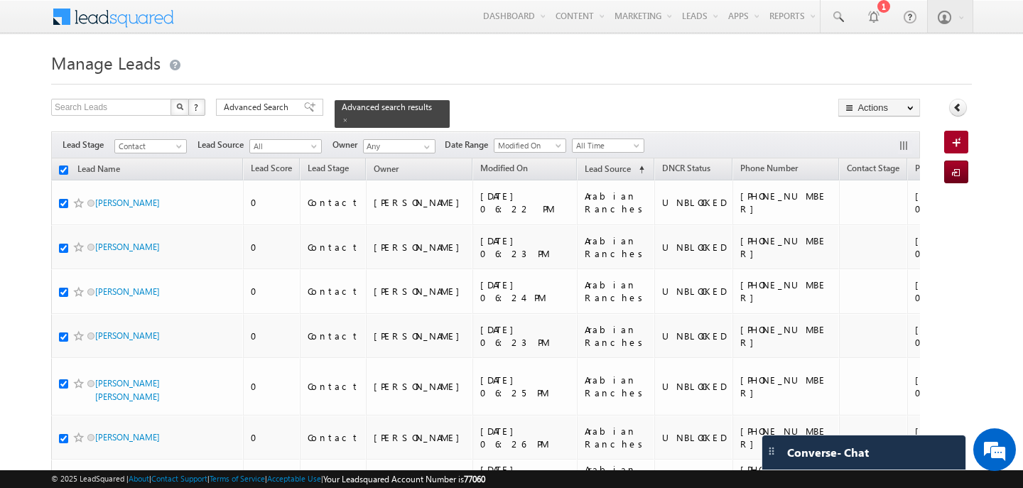
checkbox input "true"
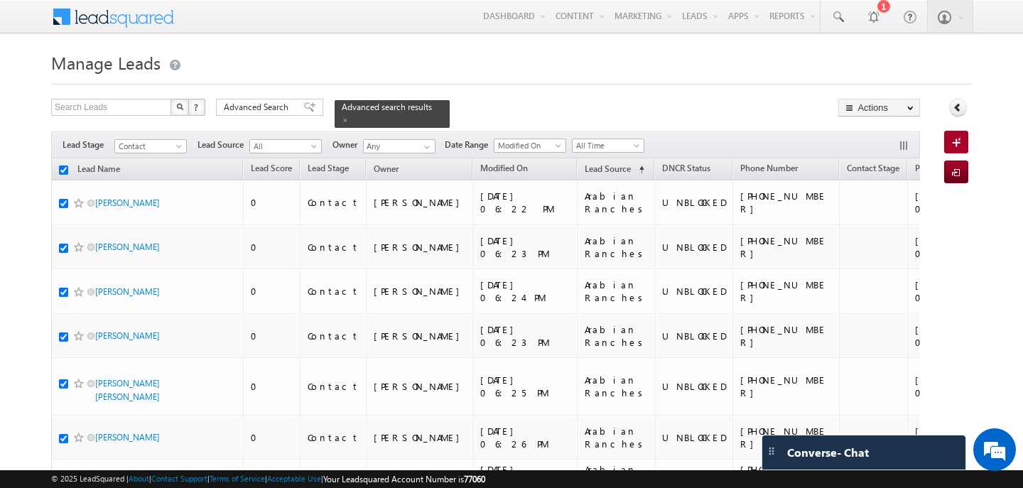
checkbox input "true"
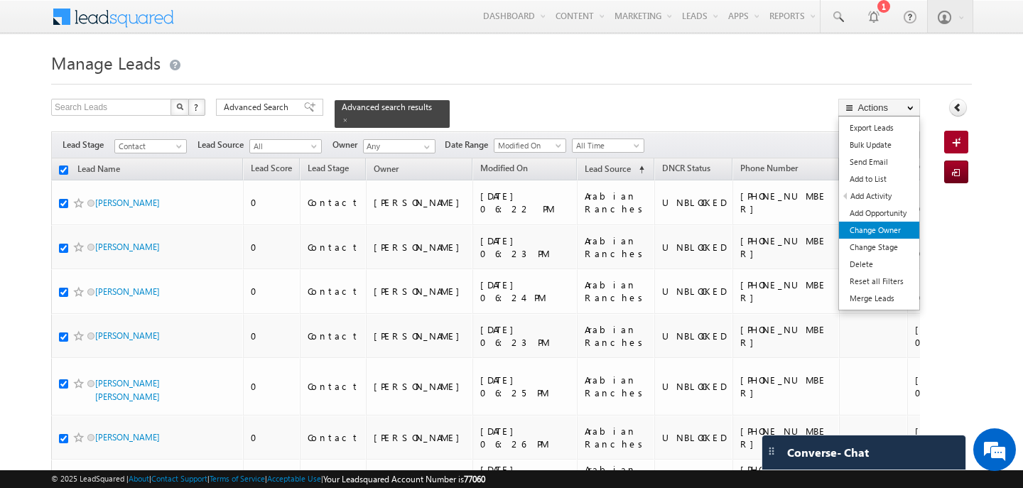
click at [876, 227] on link "Change Owner" at bounding box center [879, 230] width 80 height 17
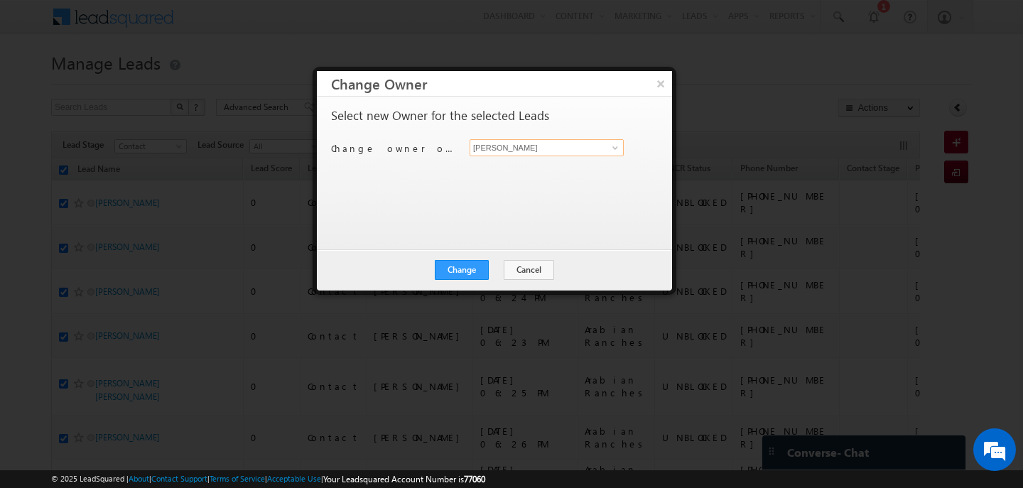
click at [515, 144] on input "[PERSON_NAME]" at bounding box center [547, 147] width 154 height 17
click at [502, 168] on link "[PERSON_NAME] [PERSON_NAME][EMAIL_ADDRESS][PERSON_NAME][DOMAIN_NAME]" at bounding box center [547, 169] width 154 height 27
click at [476, 279] on button "Change" at bounding box center [462, 270] width 54 height 20
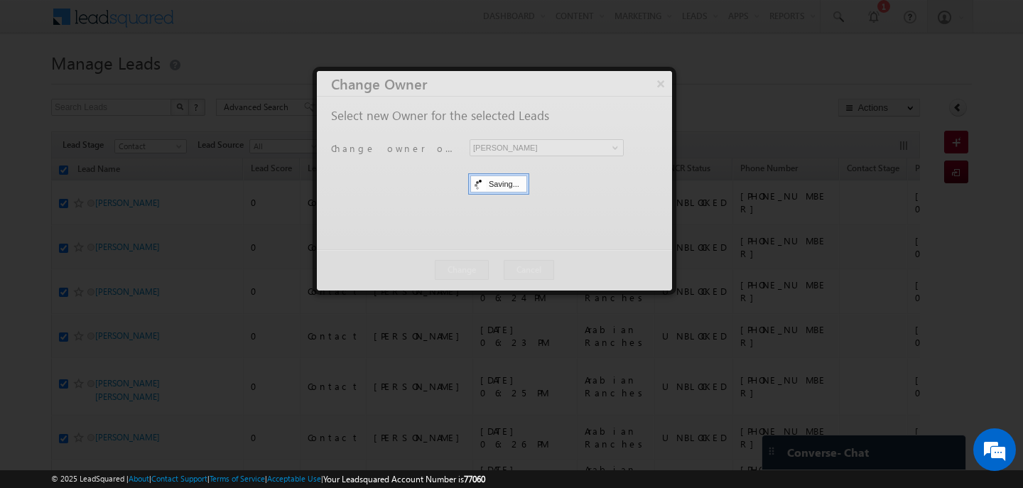
click at [485, 277] on div at bounding box center [494, 181] width 355 height 220
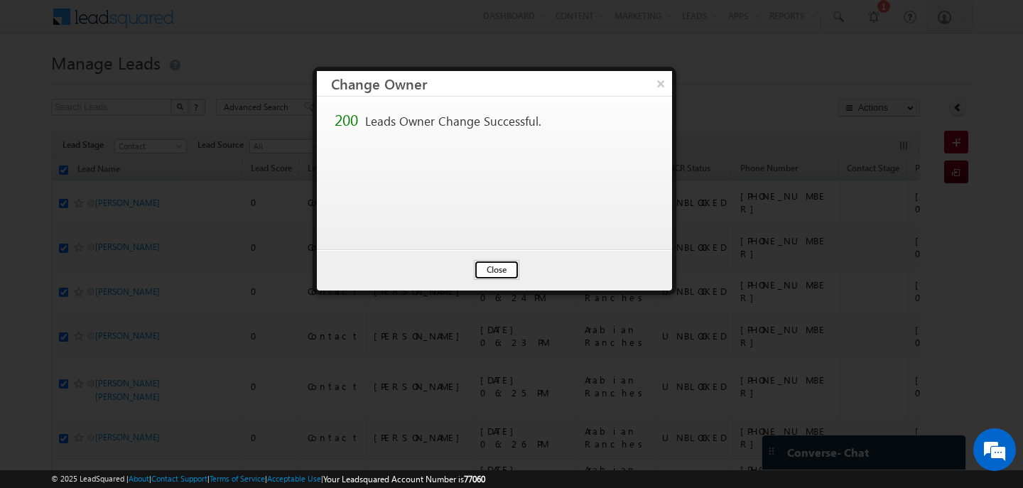
click at [490, 274] on button "Close" at bounding box center [496, 270] width 45 height 20
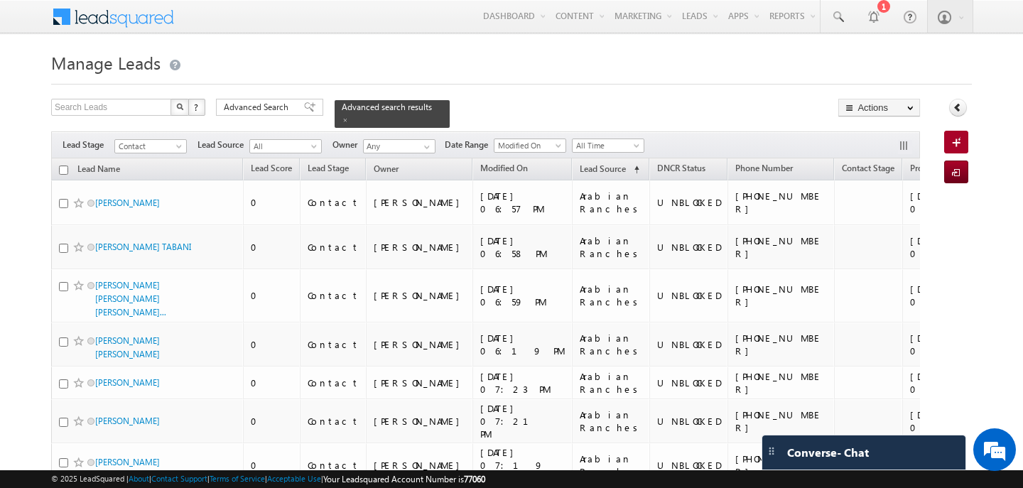
click at [63, 169] on input "checkbox" at bounding box center [63, 170] width 9 height 9
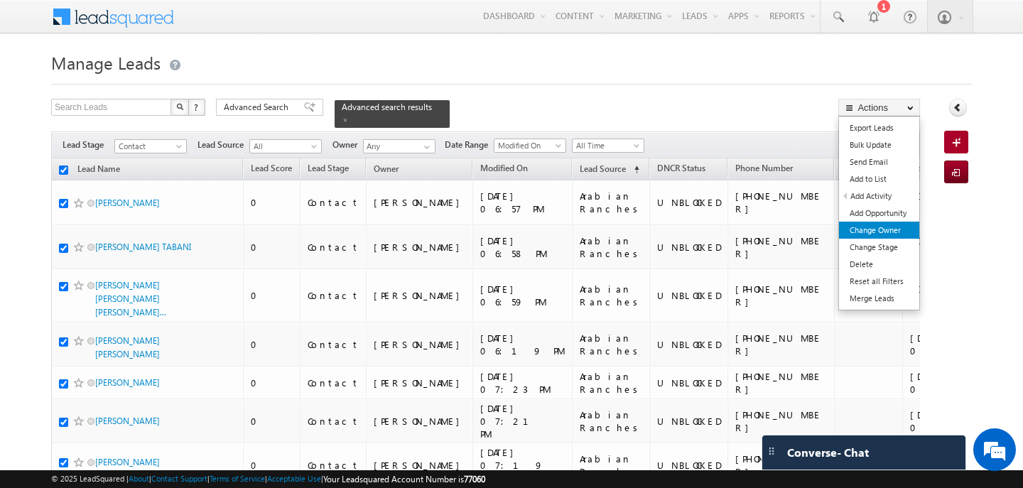
click at [876, 232] on link "Change Owner" at bounding box center [879, 230] width 80 height 17
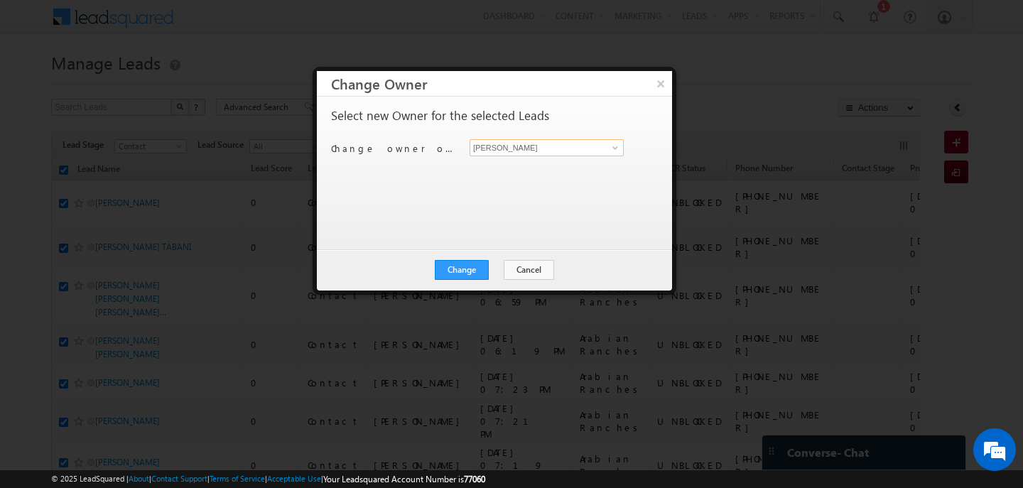
click at [502, 153] on input "[PERSON_NAME]" at bounding box center [547, 147] width 154 height 17
click at [502, 173] on span "[PERSON_NAME][EMAIL_ADDRESS][DOMAIN_NAME]" at bounding box center [539, 175] width 128 height 11
click at [483, 276] on button "Change" at bounding box center [462, 270] width 54 height 20
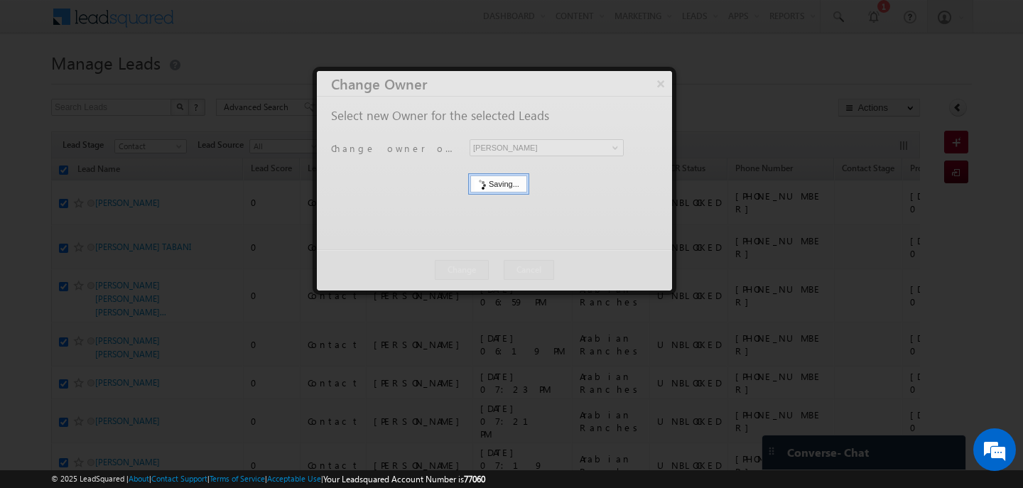
click at [494, 272] on div at bounding box center [494, 181] width 355 height 220
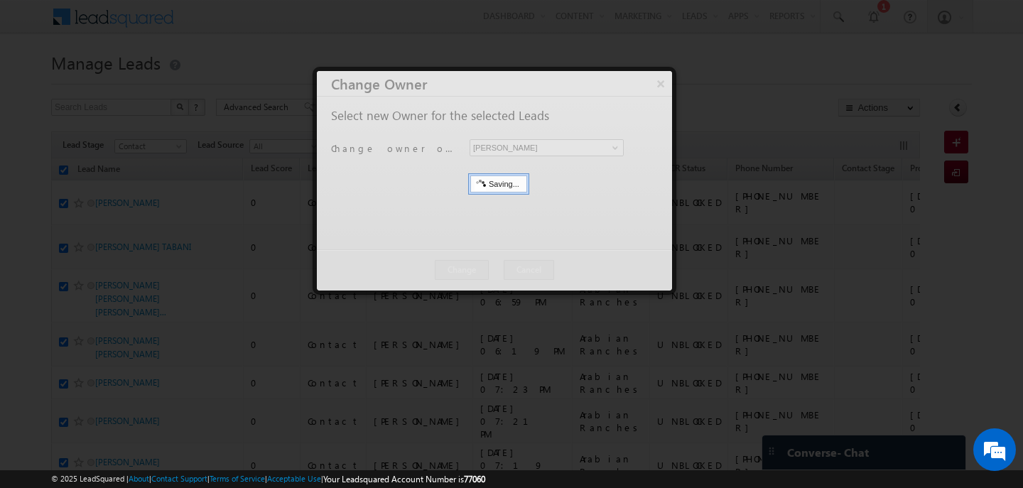
click at [0, 0] on button "Close" at bounding box center [0, 0] width 0 height 0
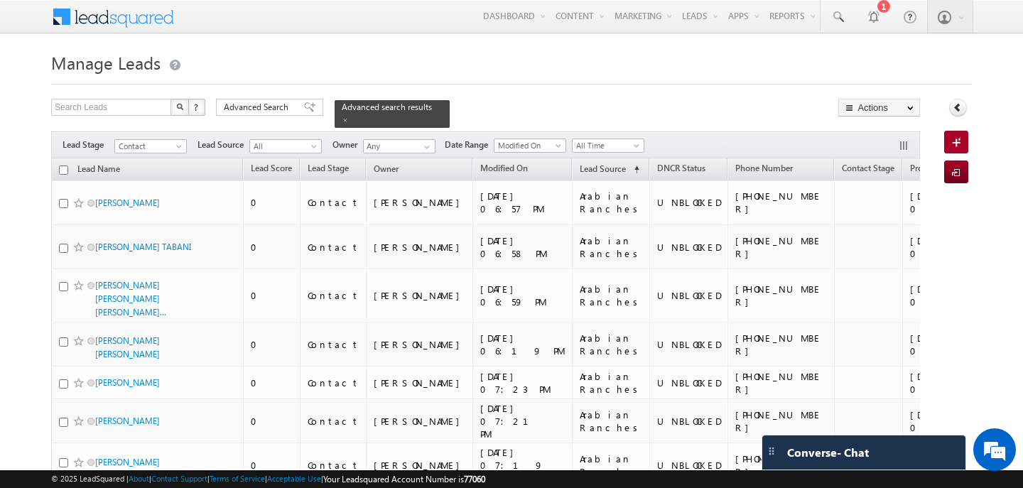
click at [63, 171] on input "checkbox" at bounding box center [63, 170] width 9 height 9
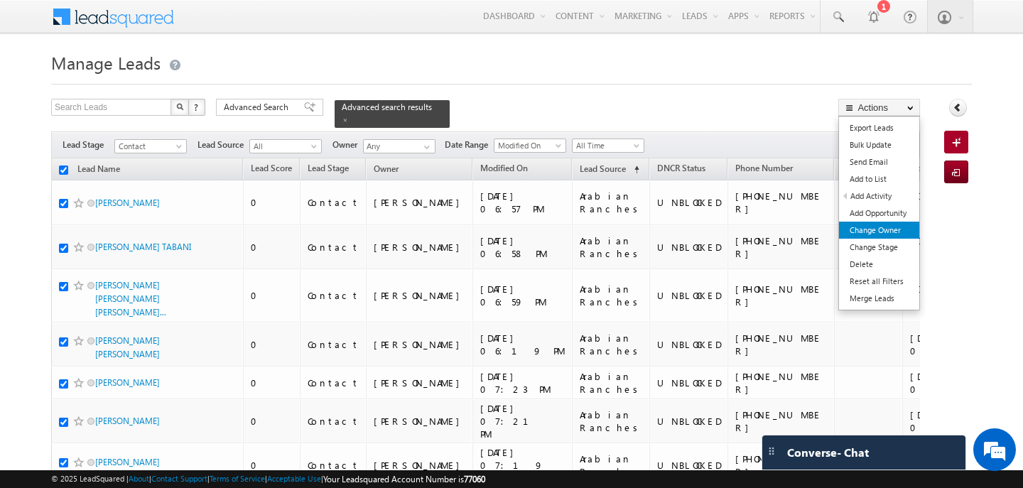
click at [879, 224] on link "Change Owner" at bounding box center [879, 230] width 80 height 17
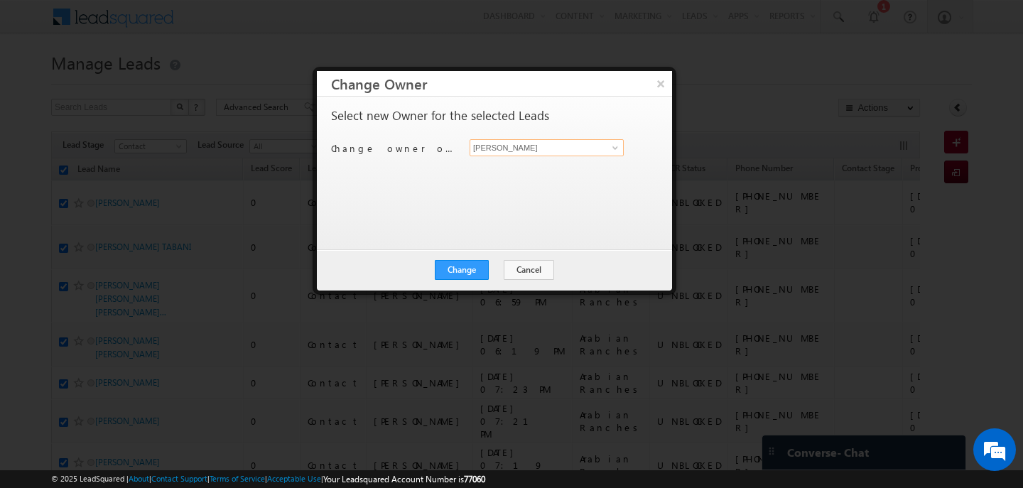
click at [542, 146] on input "[PERSON_NAME]" at bounding box center [547, 147] width 154 height 17
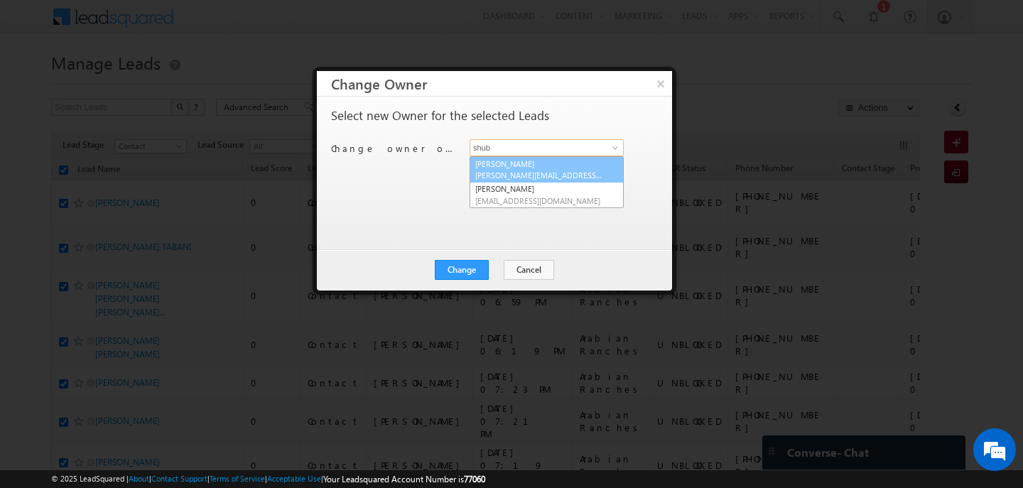
click at [554, 178] on span "[PERSON_NAME][EMAIL_ADDRESS][PERSON_NAME][DOMAIN_NAME]" at bounding box center [539, 175] width 128 height 11
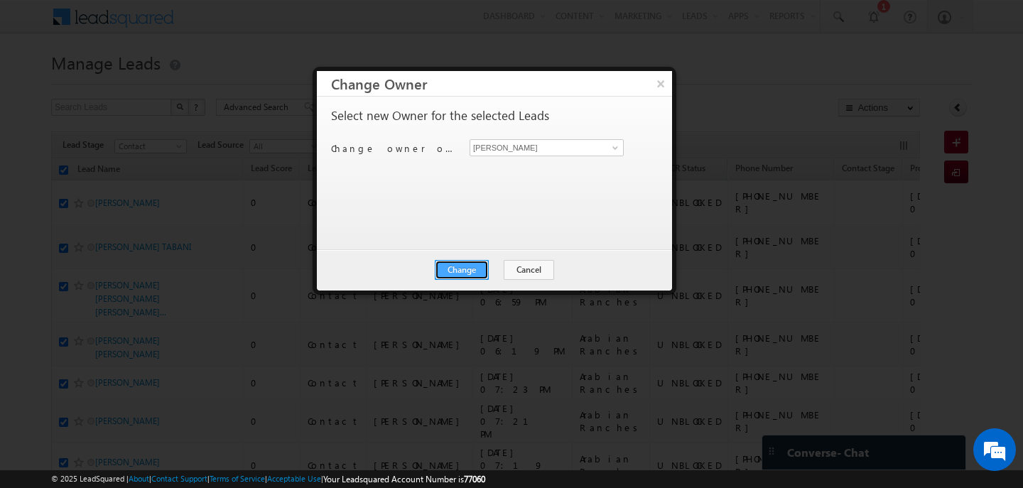
click at [475, 261] on button "Change" at bounding box center [462, 270] width 54 height 20
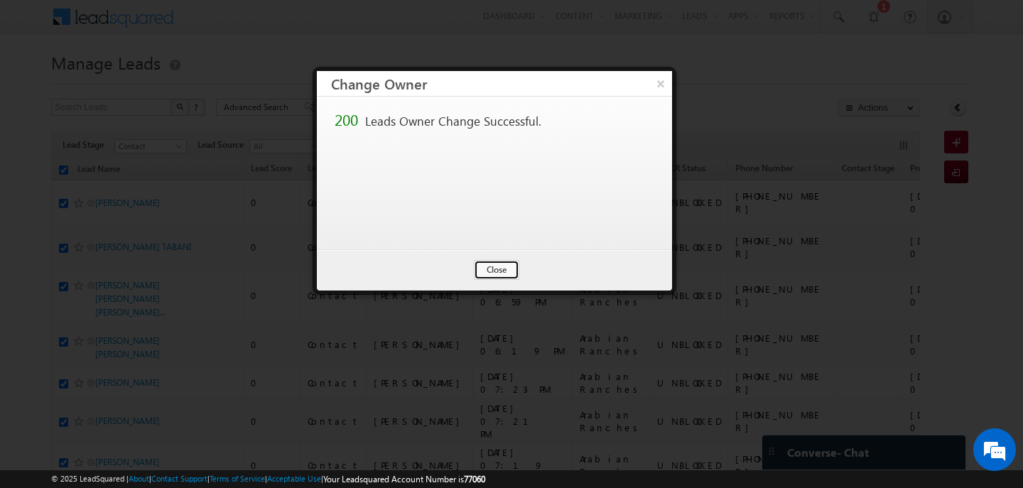
click at [485, 272] on button "Close" at bounding box center [496, 270] width 45 height 20
